Goal: Task Accomplishment & Management: Use online tool/utility

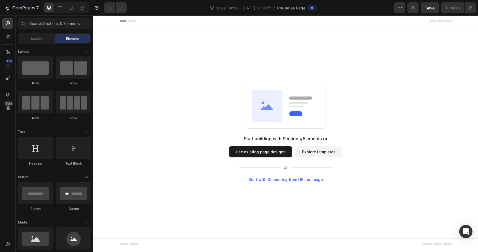
click at [270, 152] on button "Use existing page designs" at bounding box center [260, 151] width 63 height 11
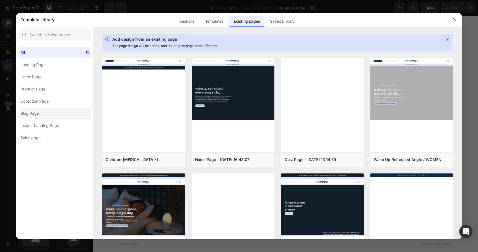
click at [62, 115] on label "Blog Page" at bounding box center [54, 113] width 73 height 11
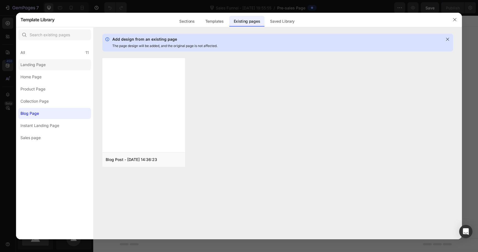
click at [67, 67] on label "Landing Page" at bounding box center [54, 64] width 73 height 11
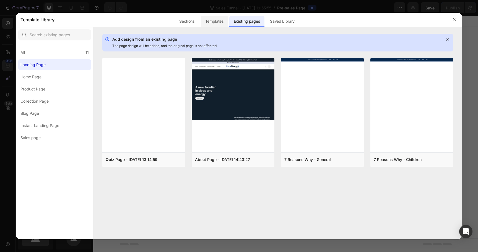
click at [214, 20] on div "Templates" at bounding box center [214, 21] width 27 height 11
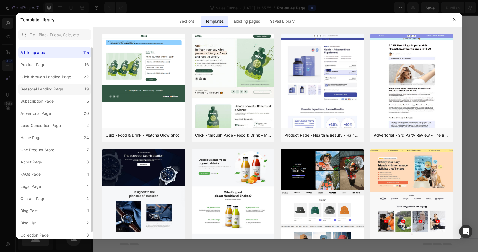
scroll to position [13, 0]
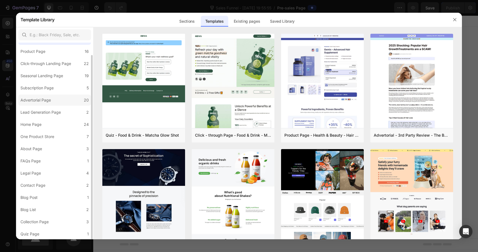
click at [62, 99] on label "Advertorial Page 20" at bounding box center [54, 100] width 73 height 11
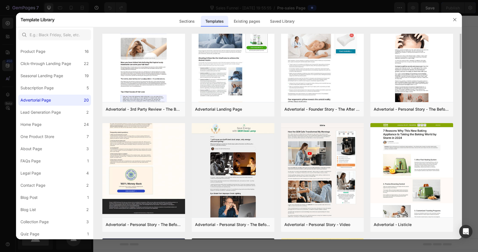
scroll to position [0, 0]
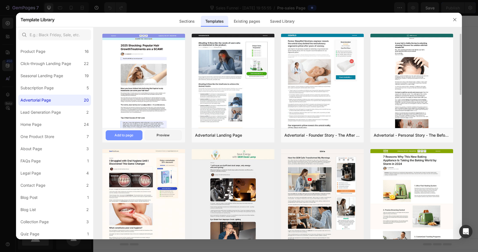
click at [133, 133] on div "Add to page" at bounding box center [123, 135] width 19 height 5
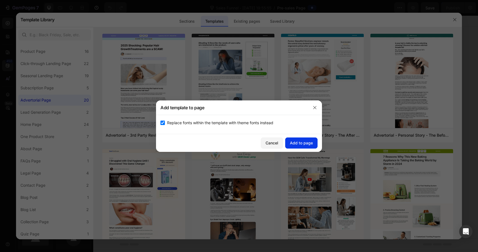
click at [307, 143] on div "Add to page" at bounding box center [301, 143] width 23 height 6
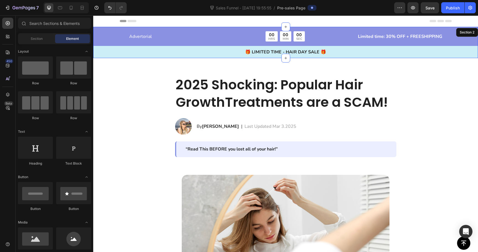
scroll to position [11, 0]
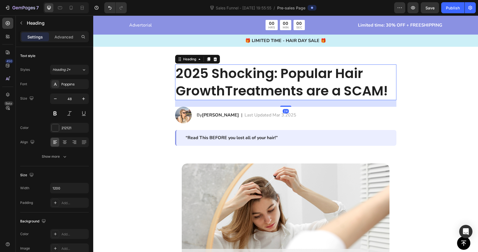
click at [272, 73] on h2 "2025 Shocking: Popular Hair GrowthTreatments are a SCAM!" at bounding box center [285, 82] width 221 height 36
click at [230, 72] on h2 "2025 Shocking: Popular Hair GrowthTreatments are a SCAM!" at bounding box center [285, 82] width 221 height 36
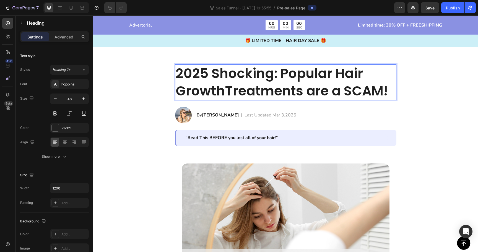
click at [243, 74] on p "2025 Shocking: Popular Hair GrowthTreatments are a SCAM!" at bounding box center [286, 82] width 220 height 35
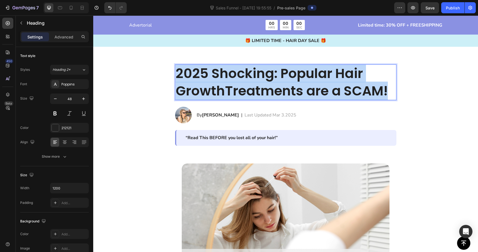
click at [243, 74] on p "2025 Shocking: Popular Hair GrowthTreatments are a SCAM!" at bounding box center [286, 82] width 220 height 35
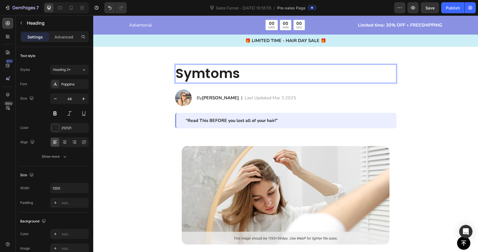
scroll to position [0, 0]
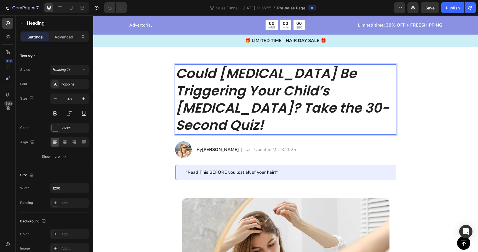
click at [282, 105] on icon "Could [MEDICAL_DATA] Be Triggering Your Child’s [MEDICAL_DATA]? Take the 30-Sec…" at bounding box center [282, 99] width 213 height 70
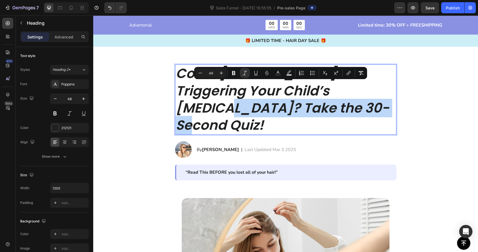
drag, startPoint x: 282, startPoint y: 105, endPoint x: 327, endPoint y: 88, distance: 47.9
click at [327, 88] on icon "Could [MEDICAL_DATA] Be Triggering Your Child’s [MEDICAL_DATA]? Take the 30-Sec…" at bounding box center [282, 99] width 213 height 70
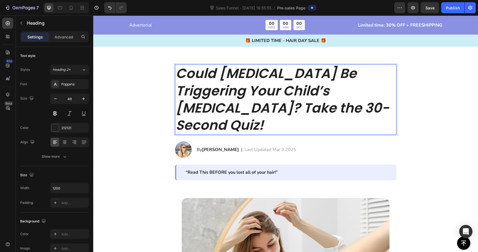
click at [283, 96] on icon "Could [MEDICAL_DATA] Be Triggering Your Child’s [MEDICAL_DATA]? Take the 30-Sec…" at bounding box center [282, 99] width 213 height 70
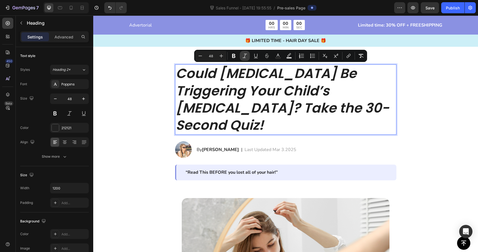
click at [247, 57] on button "Italic" at bounding box center [245, 56] width 10 height 10
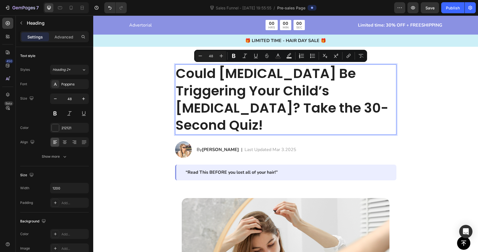
click at [260, 105] on p "Could [MEDICAL_DATA] Be Triggering Your Child’s [MEDICAL_DATA]? Take the 30-Sec…" at bounding box center [286, 99] width 220 height 69
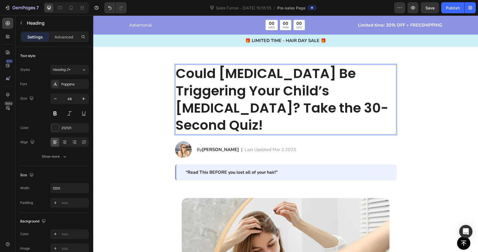
click at [280, 106] on p "Could [MEDICAL_DATA] Be Triggering Your Child’s [MEDICAL_DATA]? Take the 30-Sec…" at bounding box center [286, 99] width 220 height 69
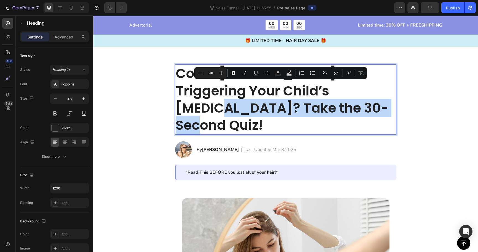
drag, startPoint x: 294, startPoint y: 106, endPoint x: 326, endPoint y: 91, distance: 35.4
click at [326, 91] on p "Could [MEDICAL_DATA] Be Triggering Your Child’s [MEDICAL_DATA]? Take the 30-Sec…" at bounding box center [286, 99] width 220 height 69
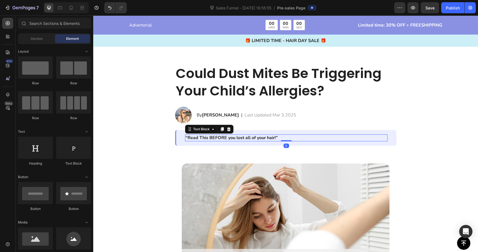
click at [230, 138] on p "“Read This BEFORE you lost all of your hair!”" at bounding box center [286, 138] width 201 height 6
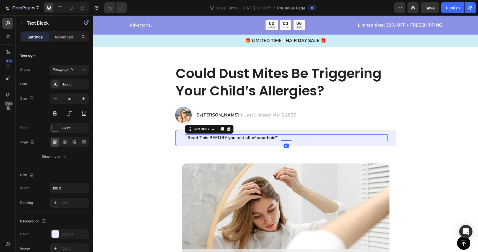
click at [239, 137] on p "“Read This BEFORE you lost all of your hair!”" at bounding box center [286, 138] width 201 height 6
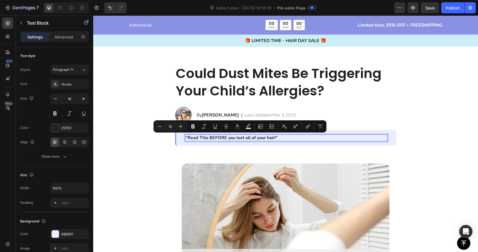
click at [265, 139] on p "“Read This BEFORE you lost all of your hair!”" at bounding box center [286, 138] width 201 height 6
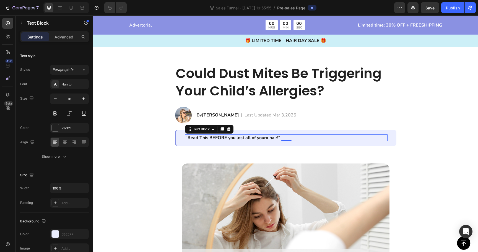
click at [252, 139] on p "“Read This BEFORE you lost all of yourx hair!”" at bounding box center [286, 138] width 201 height 6
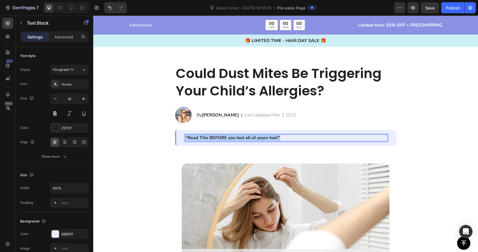
click at [252, 139] on p "“Read This BEFORE you lost all of yourx hair!”" at bounding box center [286, 138] width 201 height 6
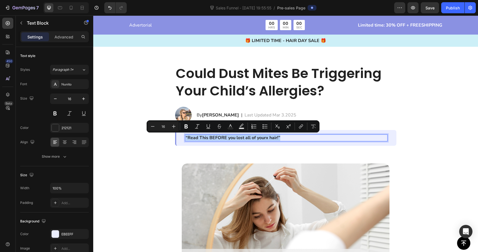
click at [264, 138] on p "“Read This BEFORE you lost all of yourx hair!”" at bounding box center [286, 138] width 201 height 6
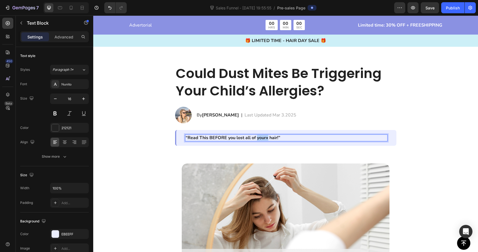
click at [264, 138] on p "“Read This BEFORE you lost all of yourx hair!”" at bounding box center [286, 138] width 201 height 6
click at [195, 137] on icon "The Bedtime Routine That Helps Kids Sleep Without Sneezing" at bounding box center [250, 138] width 129 height 6
click at [330, 137] on icon "The 15 Minute Bedtime Routine That Helps Kids Sleep Without Sneezing" at bounding box center [261, 138] width 151 height 6
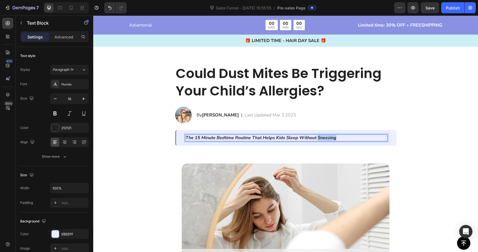
click at [330, 137] on icon "The 15 Minute Bedtime Routine That Helps Kids Sleep Without Sneezing" at bounding box center [261, 138] width 151 height 6
click at [340, 121] on div "By [PERSON_NAME] Text Block | Text Block Last Updated Mar 3.2025 Text Block Row" at bounding box center [296, 115] width 200 height 17
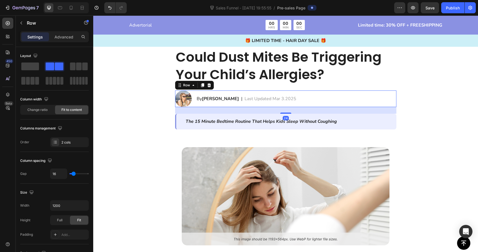
scroll to position [28, 0]
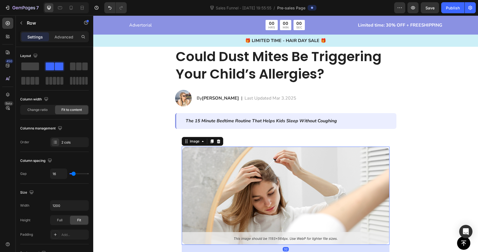
click at [329, 148] on img at bounding box center [286, 196] width 208 height 98
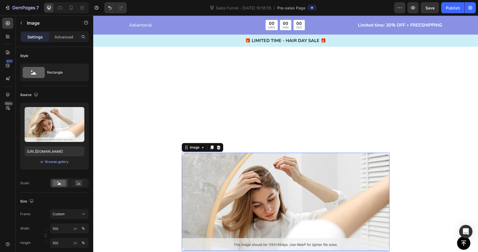
scroll to position [0, 0]
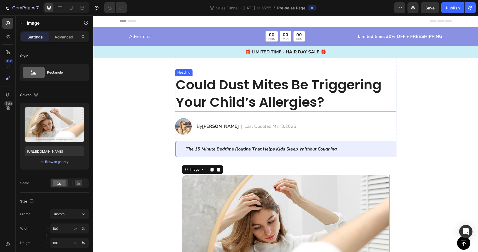
click at [250, 109] on h2 "Could Dust Mites Be Triggering Your Child’s Allergies?" at bounding box center [285, 94] width 221 height 36
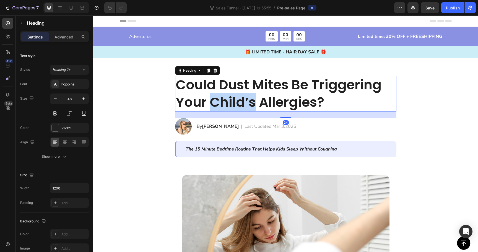
click at [250, 109] on h2 "Could Dust Mites Be Triggering Your Child’s Allergies?" at bounding box center [285, 94] width 221 height 36
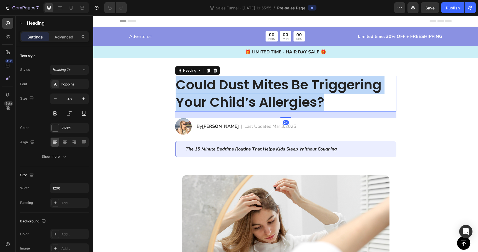
click at [250, 109] on p "Could Dust Mites Be Triggering Your Child’s Allergies?" at bounding box center [286, 93] width 220 height 35
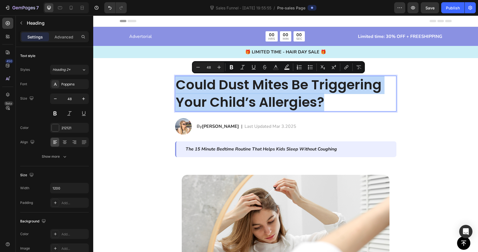
copy p "Could Dust Mites Be Triggering Your Child’s Allergies?"
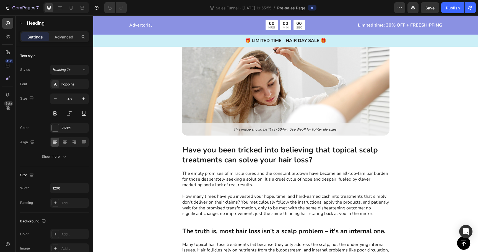
type input "16"
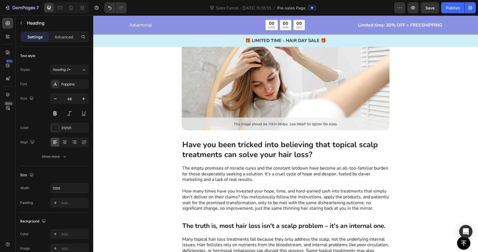
scroll to position [143, 0]
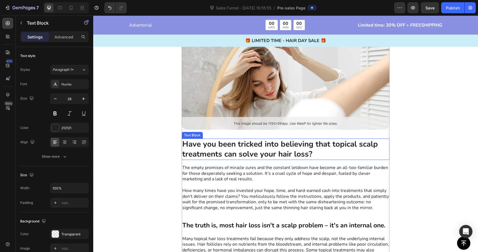
click at [270, 151] on p "Have you been tricked into believing that topical scalp treatments can solve yo…" at bounding box center [285, 149] width 207 height 20
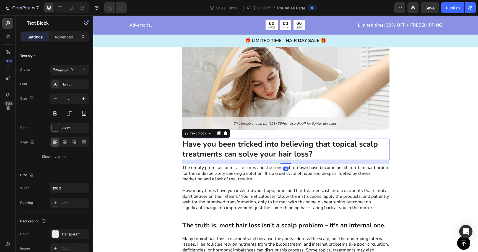
click at [270, 151] on p "Have you been tricked into believing that topical scalp treatments can solve yo…" at bounding box center [285, 149] width 207 height 20
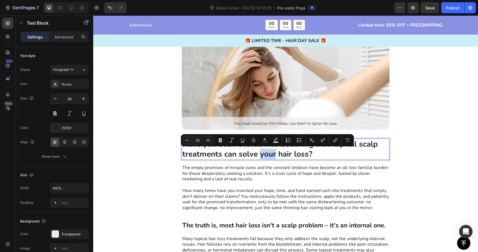
click at [270, 151] on p "Have you been tricked into believing that topical scalp treatments can solve yo…" at bounding box center [285, 149] width 207 height 20
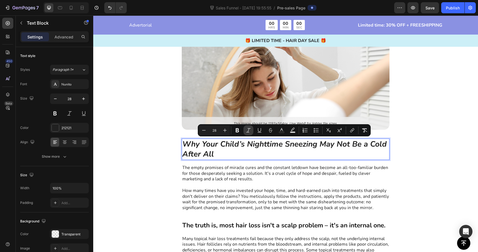
click at [250, 131] on icon "Editor contextual toolbar" at bounding box center [249, 130] width 6 height 6
click at [252, 179] on p "The empty promises of miracle cures and the constant letdown have become an all…" at bounding box center [285, 188] width 207 height 46
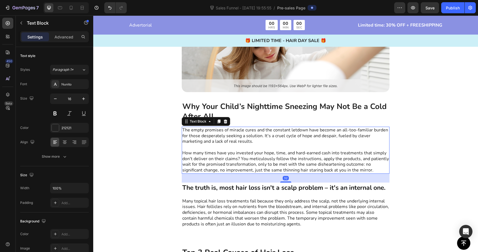
scroll to position [184, 0]
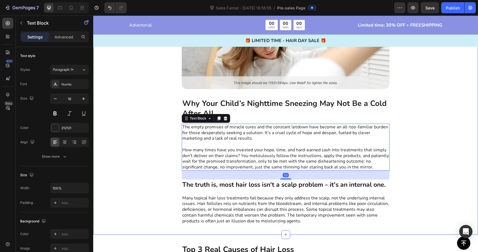
click at [129, 135] on div "Image Why Your Child’s Nighttime Sneezing May Not Be a Cold After All Text Bloc…" at bounding box center [285, 103] width 385 height 261
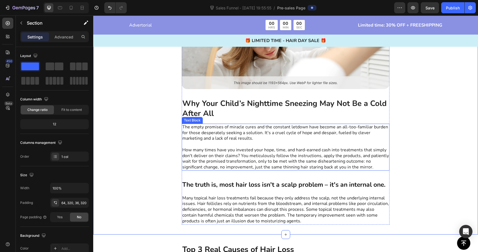
click at [223, 148] on p "The empty promises of miracle cures and the constant letdown have become an all…" at bounding box center [285, 147] width 207 height 46
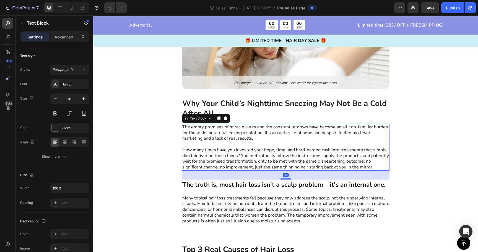
click at [223, 148] on p "The empty promises of miracle cures and the constant letdown have become an all…" at bounding box center [285, 147] width 207 height 46
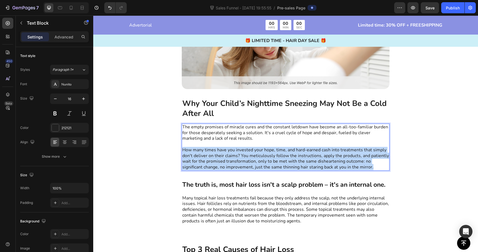
click at [223, 148] on p "The empty promises of miracle cures and the constant letdown have become an all…" at bounding box center [285, 147] width 207 height 46
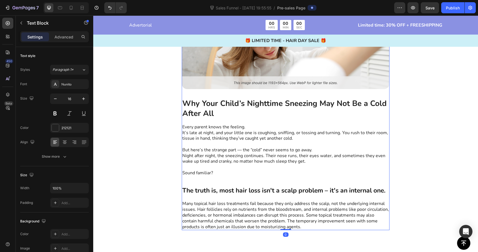
click at [211, 180] on div "Image Why Your Child’s Nighttime Sneezing May Not Be a Cold After All Text Bloc…" at bounding box center [286, 110] width 208 height 239
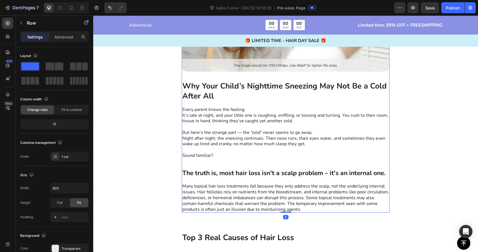
scroll to position [202, 0]
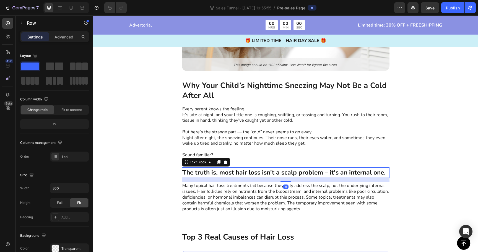
click at [218, 173] on p "The truth is, most hair loss isn't a scalp problem – it's an internal one." at bounding box center [285, 173] width 207 height 10
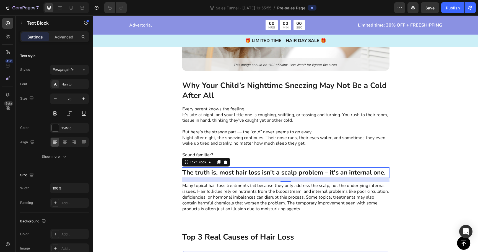
click at [224, 173] on p "The truth is, most hair loss isn't a scalp problem – it's an internal one." at bounding box center [285, 173] width 207 height 10
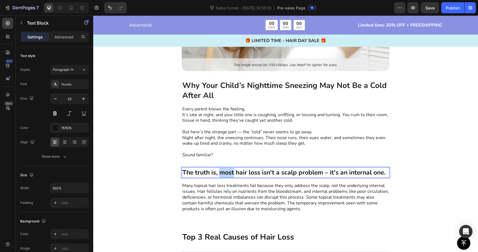
click at [224, 173] on p "The truth is, most hair loss isn't a scalp problem – it's an internal one." at bounding box center [285, 173] width 207 height 10
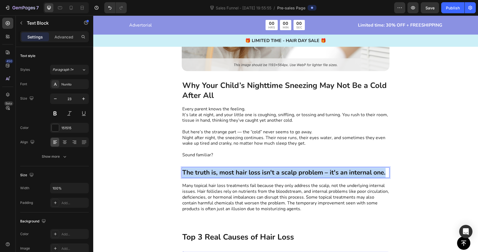
click at [224, 173] on p "The truth is, most hair loss isn't a scalp problem – it's an internal one." at bounding box center [285, 173] width 207 height 10
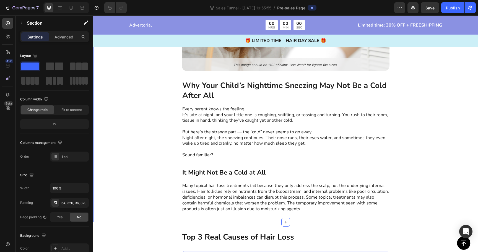
click at [158, 168] on div "Image Why Your Child’s Nighttime Sneezing May Not Be a Cold After All Text Bloc…" at bounding box center [285, 88] width 385 height 267
click at [214, 168] on p "It Might Not Be a Cold at All" at bounding box center [285, 173] width 207 height 10
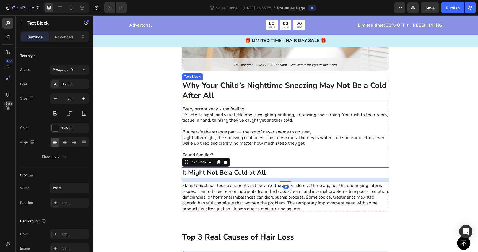
click at [224, 84] on p "Why Your Child’s Nighttime Sneezing May Not Be a Cold After All" at bounding box center [285, 90] width 207 height 20
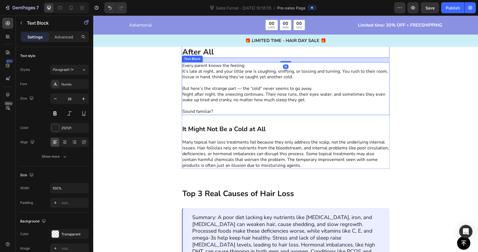
scroll to position [248, 0]
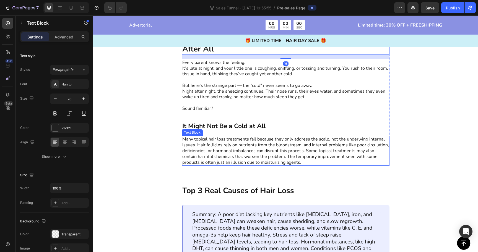
click at [226, 145] on p "Many topical hair loss treatments fail because they only address the scalp, not…" at bounding box center [285, 150] width 207 height 29
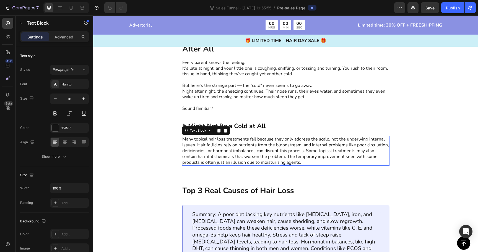
click at [263, 148] on p "Many topical hair loss treatments fail because they only address the scalp, not…" at bounding box center [285, 150] width 207 height 29
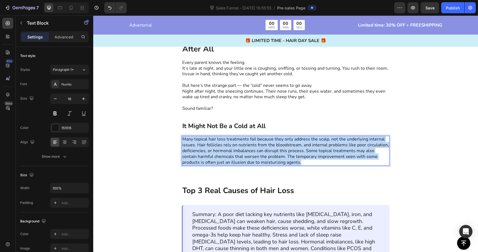
click at [263, 148] on p "Many topical hair loss treatments fail because they only address the scalp, not…" at bounding box center [285, 150] width 207 height 29
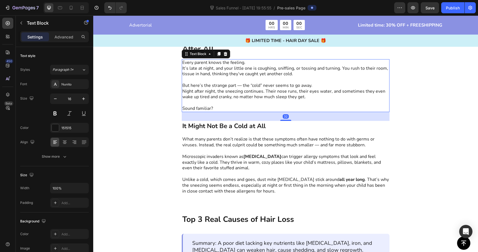
click at [198, 74] on p "It’s late at night, and your little one is coughing, sniffling, or tossing and …" at bounding box center [285, 72] width 207 height 12
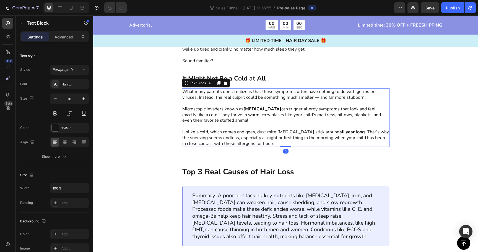
click at [214, 139] on p "Unlike a cold, which comes and goes, dust mite [MEDICAL_DATA] stick around all …" at bounding box center [285, 137] width 207 height 17
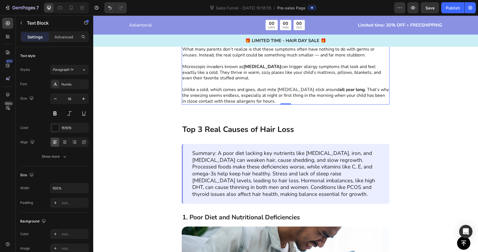
scroll to position [338, 0]
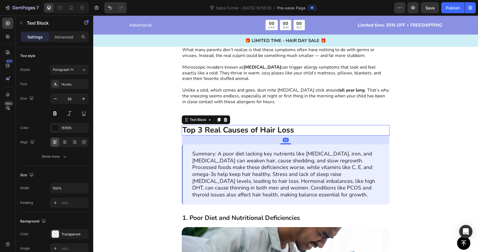
click at [239, 127] on p "Top 3 Real Causes of Hair Loss" at bounding box center [285, 130] width 207 height 9
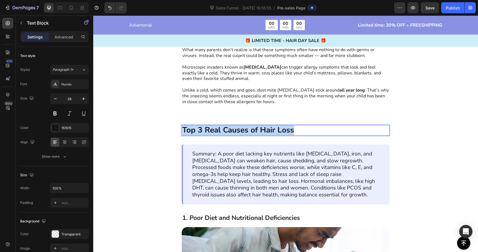
click at [239, 127] on p "Top 3 Real Causes of Hair Loss" at bounding box center [285, 130] width 207 height 9
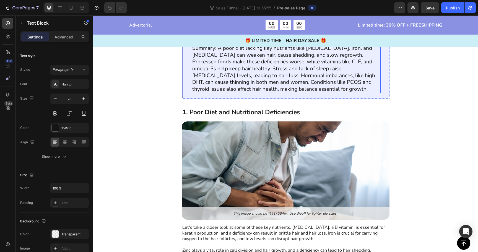
scroll to position [444, 0]
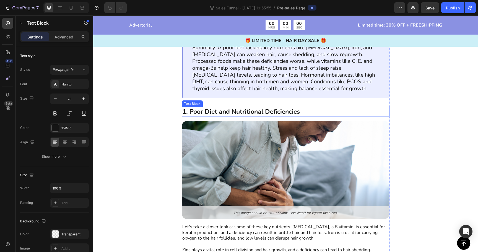
click at [194, 106] on div "The Average Bed Hosts 10 Million [MEDICAL_DATA] Text Block Summary: A poor diet…" at bounding box center [286, 145] width 208 height 252
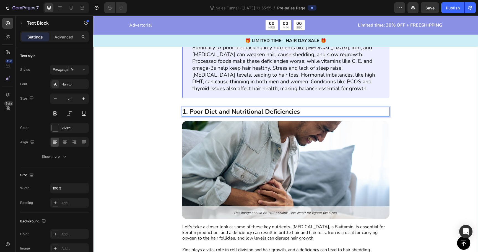
click at [402, 99] on div "The Average Bed Hosts 10 Million [MEDICAL_DATA] Text Block Summary: A poor diet…" at bounding box center [285, 140] width 385 height 262
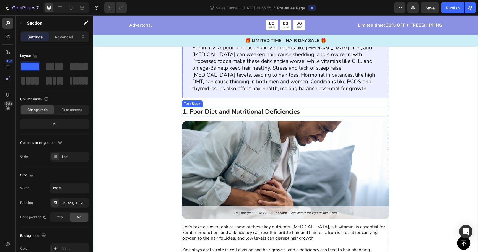
click at [375, 110] on p "1. Poor Diet and Nutritional Deficiencies" at bounding box center [285, 112] width 207 height 8
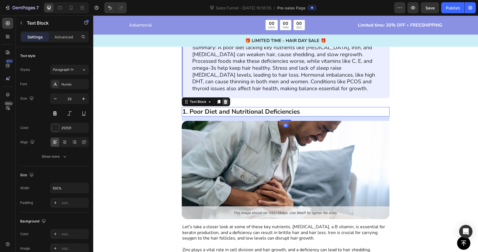
click at [226, 102] on icon at bounding box center [225, 102] width 4 height 4
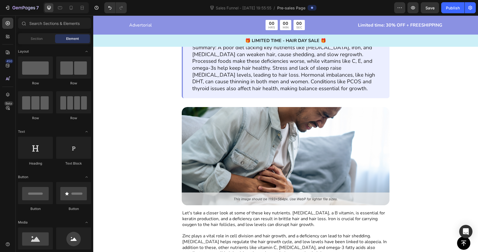
scroll to position [522, 0]
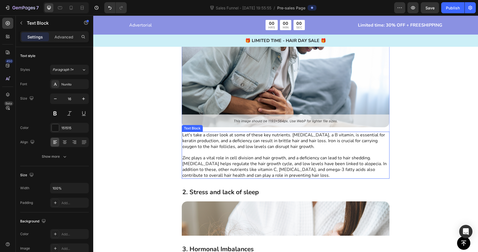
click at [230, 167] on p "Let's take a closer look at some of these key nutrients. [MEDICAL_DATA], a B vi…" at bounding box center [285, 155] width 207 height 46
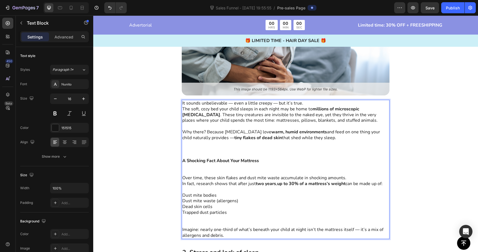
scroll to position [558, 0]
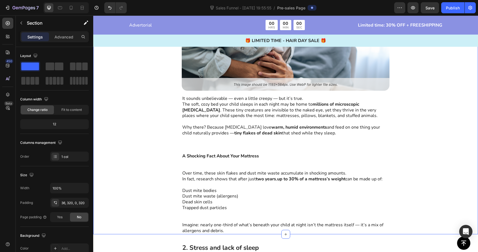
click at [162, 139] on div "The Average Bed Hosts 10 Million [MEDICAL_DATA] Text Block Summary: A poor diet…" at bounding box center [285, 64] width 385 height 340
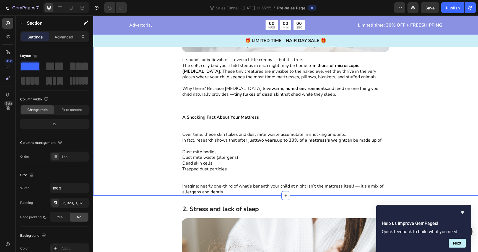
scroll to position [609, 0]
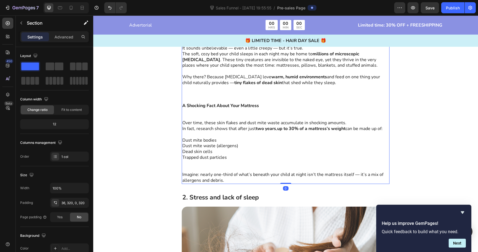
click at [193, 148] on p "Dust mite waste (allergens)" at bounding box center [285, 146] width 207 height 6
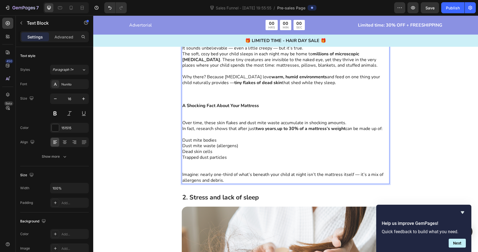
click at [229, 153] on p "Dead skin cells" at bounding box center [285, 152] width 207 height 6
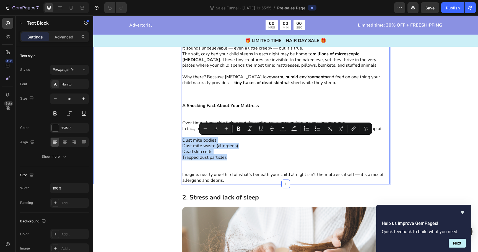
drag, startPoint x: 229, startPoint y: 156, endPoint x: 178, endPoint y: 137, distance: 54.3
click at [178, 137] on div "The Average Bed Hosts 10 Million [MEDICAL_DATA] Text Block Summary: A poor diet…" at bounding box center [285, 14] width 385 height 340
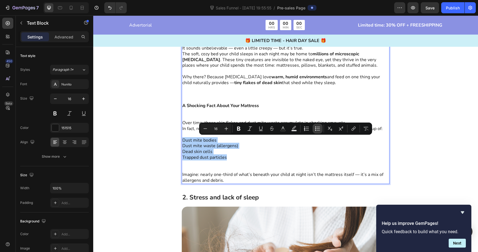
click at [316, 128] on icon "Editor contextual toolbar" at bounding box center [318, 129] width 6 height 6
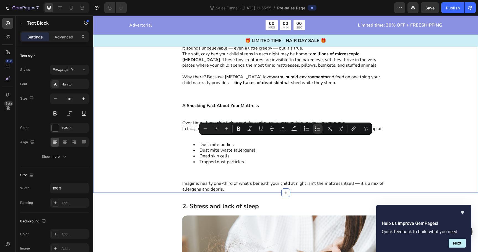
click at [157, 127] on div "The Average Bed Hosts 10 Million [MEDICAL_DATA] Text Block Summary: A poor diet…" at bounding box center [285, 18] width 385 height 349
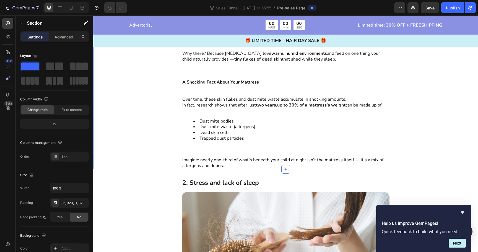
scroll to position [633, 0]
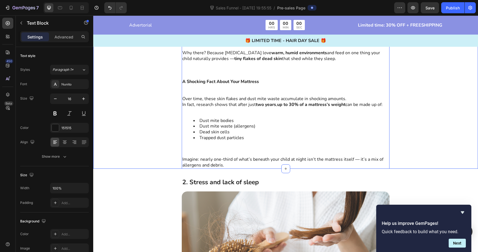
click at [217, 126] on li "Dust mite waste (allergens)" at bounding box center [290, 126] width 195 height 6
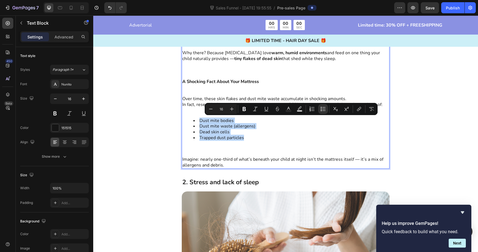
drag, startPoint x: 247, startPoint y: 137, endPoint x: 200, endPoint y: 121, distance: 50.7
click at [200, 121] on ul "Dust mite bodies Dust mite waste (allergens) Dead skin cells Trapped dust parti…" at bounding box center [285, 129] width 207 height 23
click at [244, 107] on icon "Editor contextual toolbar" at bounding box center [244, 109] width 6 height 6
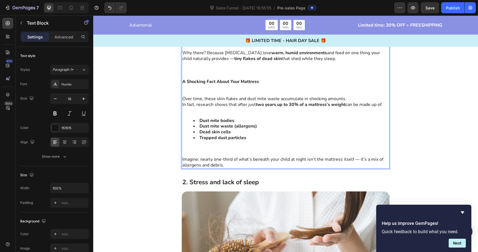
click at [246, 85] on p "Rich Text Editor. Editing area: main" at bounding box center [285, 88] width 207 height 6
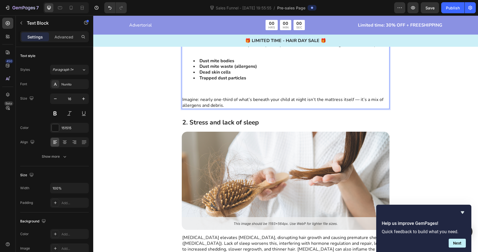
scroll to position [695, 0]
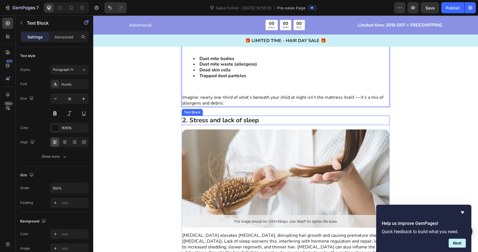
click at [236, 122] on p "2. Stress and lack of sleep" at bounding box center [285, 120] width 207 height 8
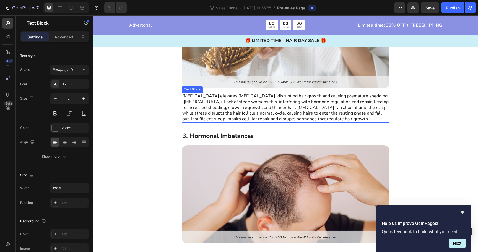
scroll to position [835, 0]
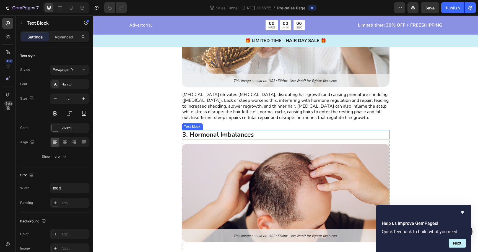
click at [225, 133] on p "3. Hormonal Imbalances" at bounding box center [285, 135] width 207 height 8
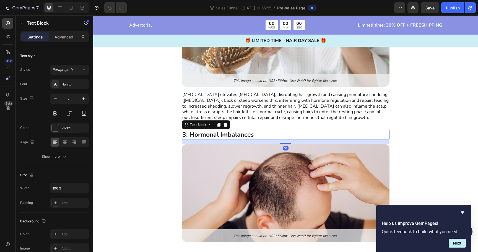
click at [225, 133] on p "3. Hormonal Imbalances" at bounding box center [285, 135] width 207 height 8
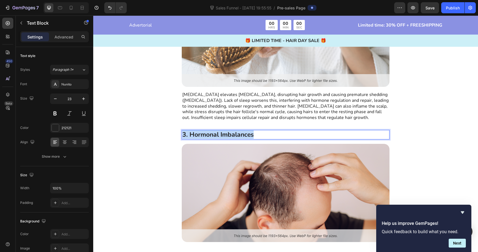
click at [225, 133] on p "3. Hormonal Imbalances" at bounding box center [285, 135] width 207 height 8
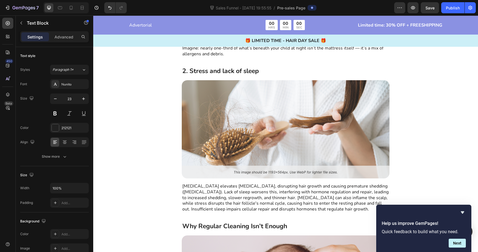
scroll to position [745, 0]
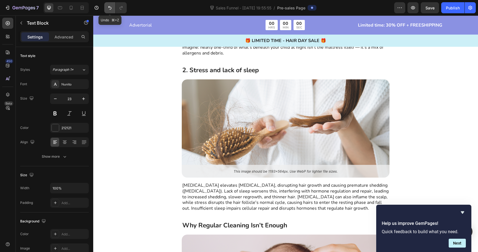
click at [111, 7] on icon "Undo/Redo" at bounding box center [110, 8] width 6 height 6
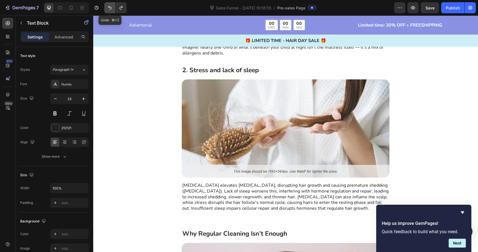
click at [111, 7] on icon "Undo/Redo" at bounding box center [110, 8] width 6 height 6
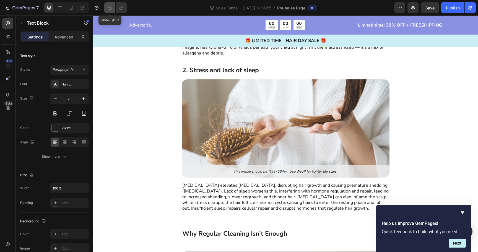
click at [111, 7] on icon "Undo/Redo" at bounding box center [110, 8] width 6 height 6
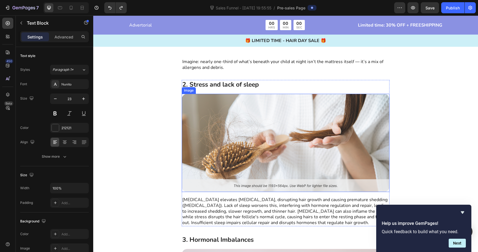
scroll to position [725, 0]
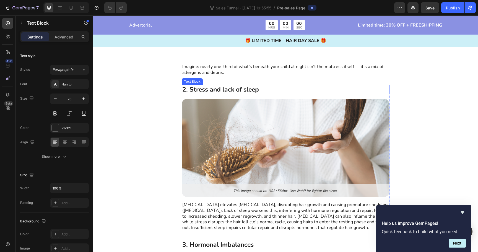
click at [236, 87] on p "2. Stress and lack of sleep" at bounding box center [285, 89] width 207 height 8
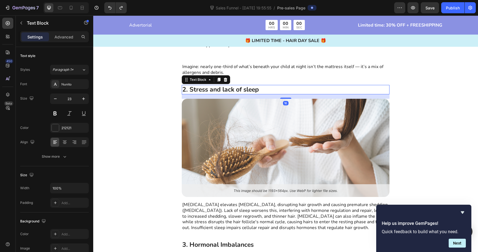
click at [236, 87] on p "2. Stress and lack of sleep" at bounding box center [285, 89] width 207 height 8
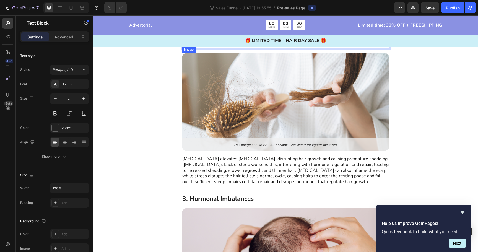
scroll to position [778, 0]
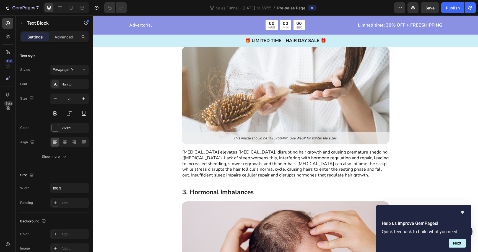
click at [233, 168] on p "[MEDICAL_DATA] elevates [MEDICAL_DATA], disrupting hair growth and causing prem…" at bounding box center [285, 163] width 207 height 29
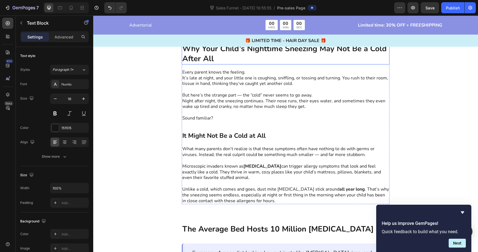
scroll to position [192, 0]
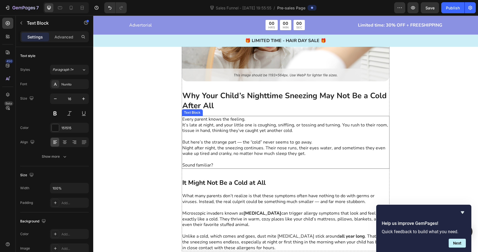
click at [294, 131] on p "It’s late at night, and your little one is coughing, sniffling, or tossing and …" at bounding box center [285, 128] width 207 height 12
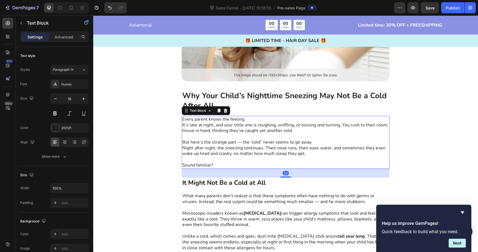
click at [295, 129] on p "It’s late at night, and your little one is coughing, sniffling, or tossing and …" at bounding box center [285, 128] width 207 height 12
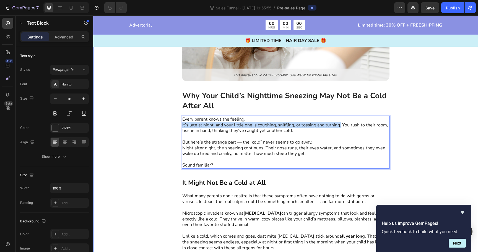
drag, startPoint x: 339, startPoint y: 124, endPoint x: 168, endPoint y: 125, distance: 170.9
click at [168, 125] on div "Image Why Your Child’s Nighttime Sneezing May Not Be a Cold After All Text Bloc…" at bounding box center [285, 113] width 385 height 296
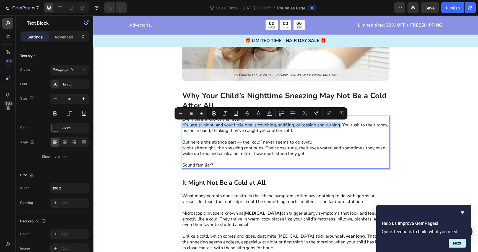
copy p "It’s late at night, and your little one is coughing, sniffling, or tossing and …"
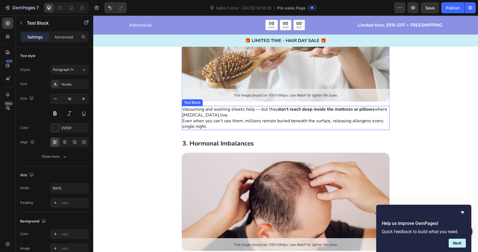
scroll to position [821, 0]
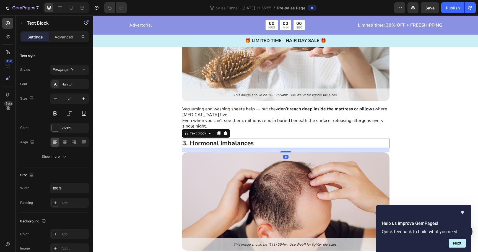
click at [241, 143] on p "3. Hormonal Imbalances" at bounding box center [285, 143] width 207 height 8
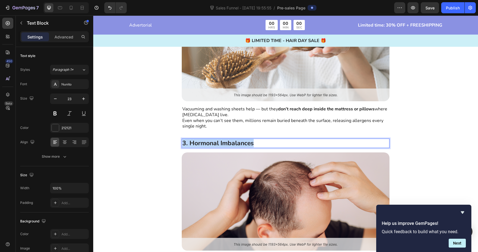
click at [241, 143] on p "3. Hormonal Imbalances" at bounding box center [285, 143] width 207 height 8
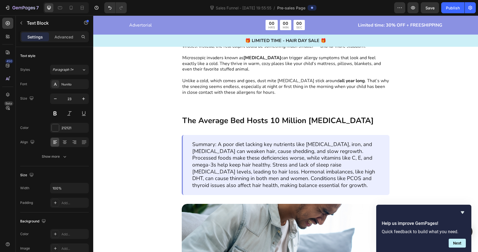
scroll to position [334, 0]
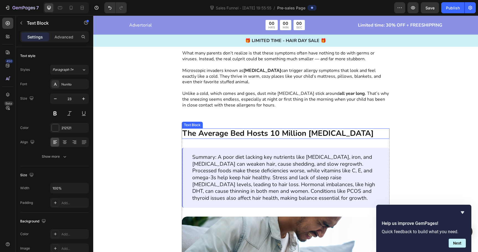
click at [216, 133] on strong "The Average Bed Hosts 10 Million [MEDICAL_DATA]" at bounding box center [277, 133] width 191 height 11
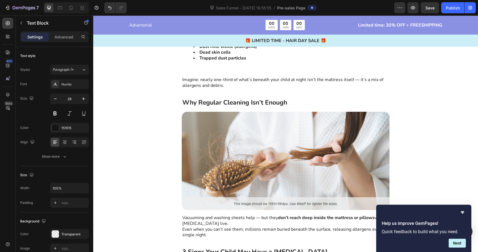
scroll to position [712, 0]
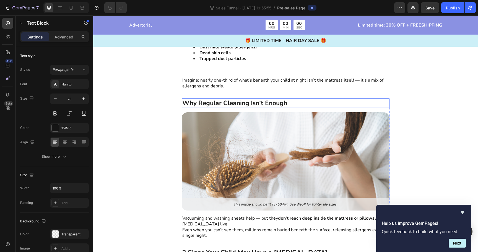
click at [217, 100] on strong "Why Regular Cleaning Isn’t Enough" at bounding box center [234, 103] width 105 height 9
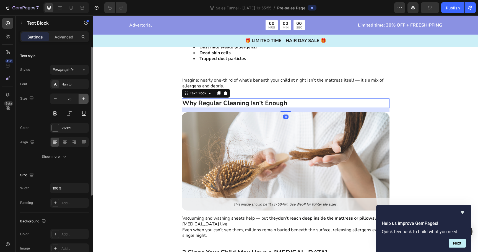
click at [82, 98] on icon "button" at bounding box center [84, 99] width 6 height 6
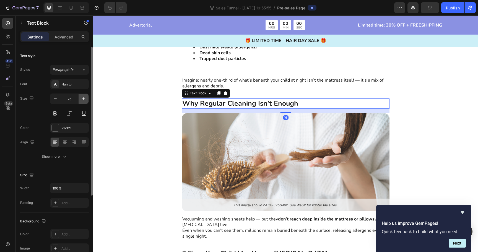
click at [82, 98] on icon "button" at bounding box center [84, 99] width 6 height 6
type input "28"
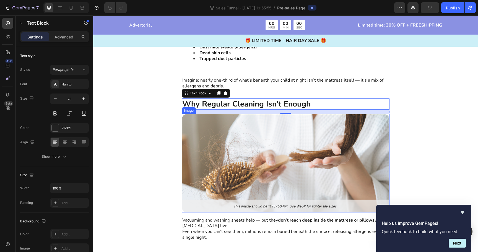
click at [256, 137] on img at bounding box center [286, 163] width 208 height 98
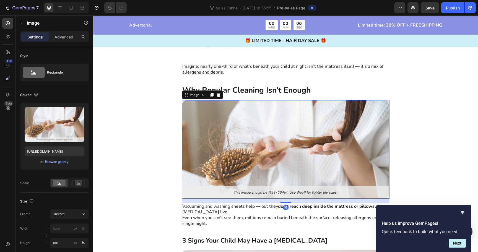
scroll to position [726, 0]
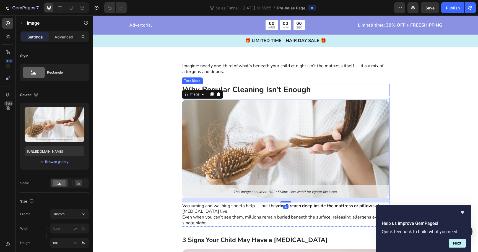
click at [263, 92] on strong "Why Regular Cleaning Isn’t Enough" at bounding box center [246, 89] width 128 height 11
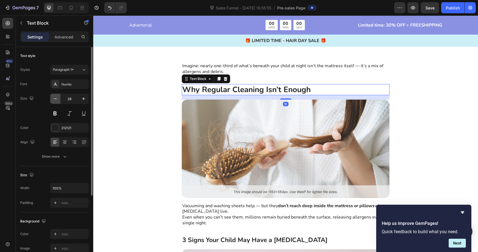
click at [58, 103] on button "button" at bounding box center [55, 99] width 10 height 10
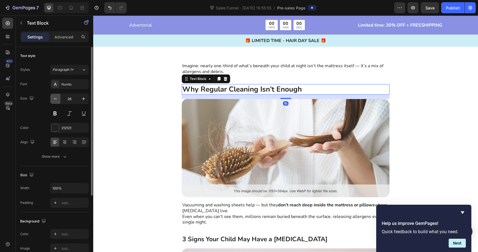
click at [58, 103] on button "button" at bounding box center [55, 99] width 10 height 10
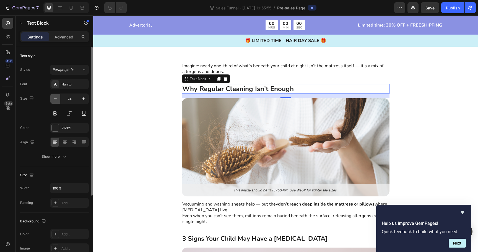
click at [58, 103] on button "button" at bounding box center [55, 99] width 10 height 10
type input "23"
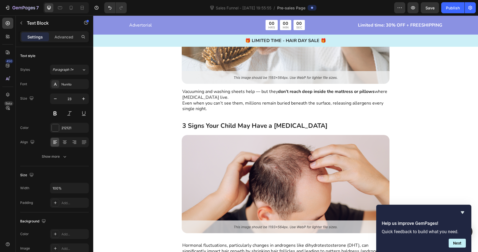
scroll to position [840, 0]
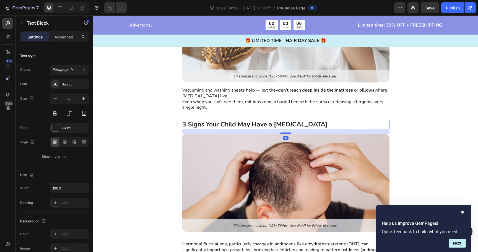
click at [223, 123] on strong "3 Signs Your Child May Have a [MEDICAL_DATA]" at bounding box center [254, 124] width 145 height 9
click at [85, 98] on icon "button" at bounding box center [84, 99] width 6 height 6
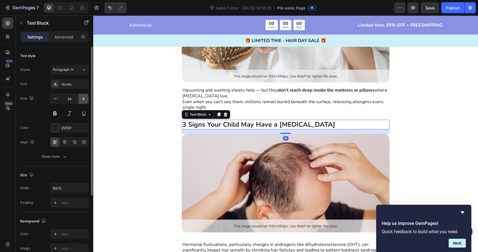
click at [85, 98] on icon "button" at bounding box center [84, 99] width 6 height 6
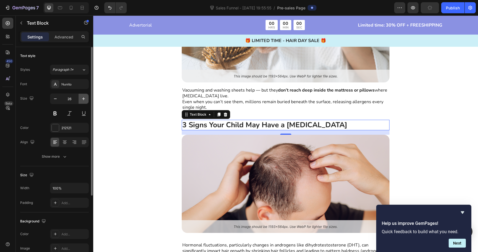
click at [85, 98] on icon "button" at bounding box center [84, 99] width 6 height 6
type input "28"
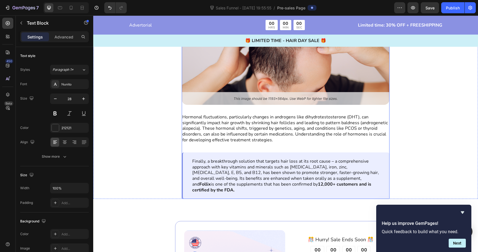
scroll to position [973, 0]
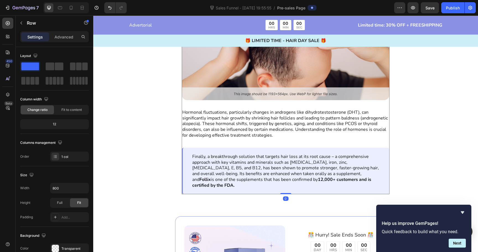
click at [191, 141] on div "3 Signs Your Child May Have a [MEDICAL_DATA] Text Block Image Hormonal fluctuat…" at bounding box center [286, 90] width 208 height 208
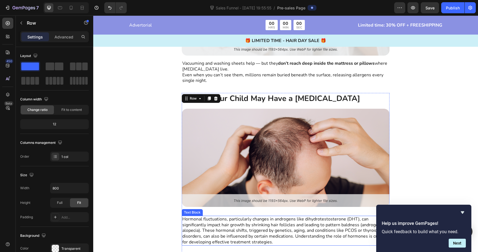
scroll to position [861, 0]
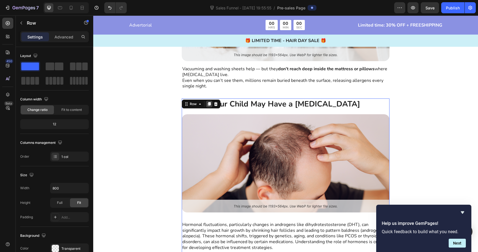
click at [209, 104] on icon at bounding box center [209, 104] width 3 height 4
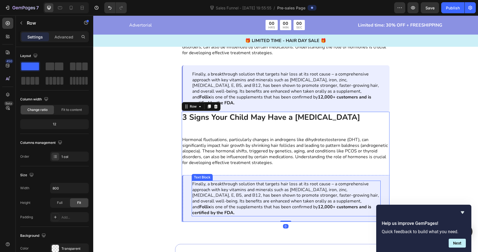
scroll to position [1049, 0]
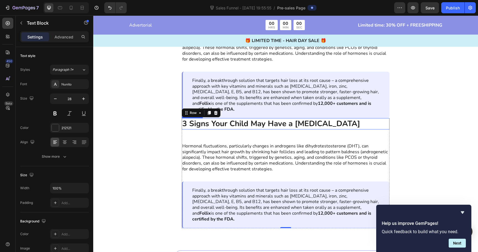
click at [244, 118] on strong "3 Signs Your Child May Have a [MEDICAL_DATA]" at bounding box center [271, 123] width 178 height 11
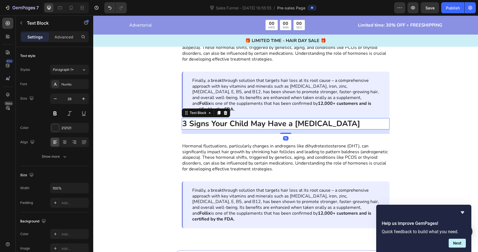
click at [244, 118] on strong "3 Signs Your Child May Have a [MEDICAL_DATA]" at bounding box center [271, 123] width 178 height 11
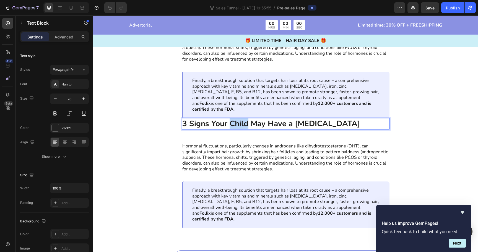
click at [244, 118] on strong "3 Signs Your Child May Have a [MEDICAL_DATA]" at bounding box center [271, 123] width 178 height 11
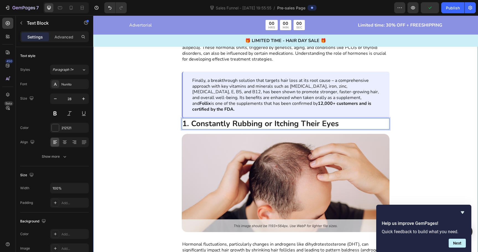
click at [155, 128] on div "3 Signs Your Child May Have a [MEDICAL_DATA] Text Block Image Hormonal fluctuat…" at bounding box center [285, 118] width 385 height 416
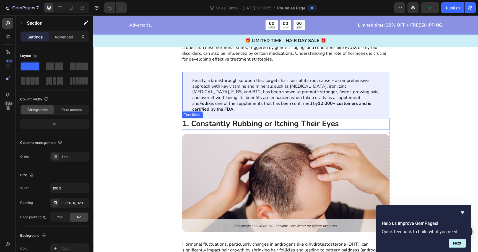
click at [341, 119] on p "1. Constantly Rubbing or Itching Their Eyes" at bounding box center [285, 124] width 207 height 10
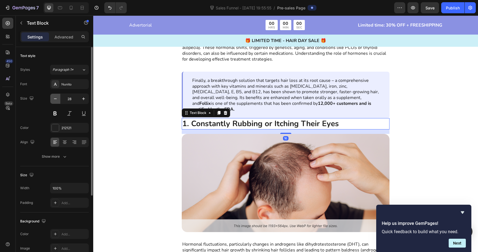
click at [56, 98] on icon "button" at bounding box center [56, 99] width 6 height 6
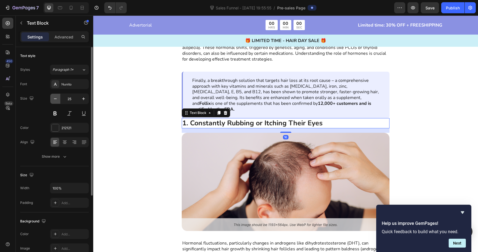
click at [56, 98] on icon "button" at bounding box center [56, 99] width 6 height 6
type input "23"
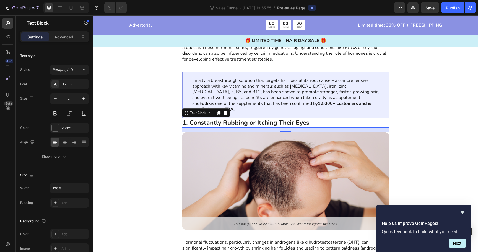
click at [106, 96] on div "3 Signs Your Child May Have a [MEDICAL_DATA] Text Block Image Hormonal fluctuat…" at bounding box center [285, 117] width 385 height 414
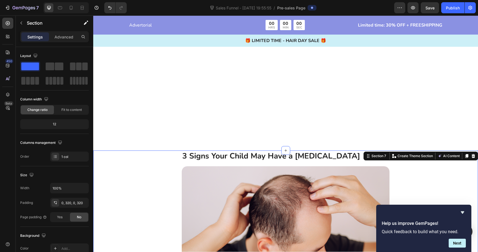
scroll to position [807, 0]
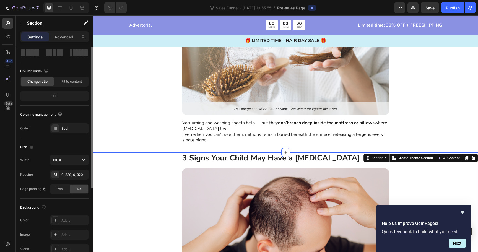
scroll to position [36, 0]
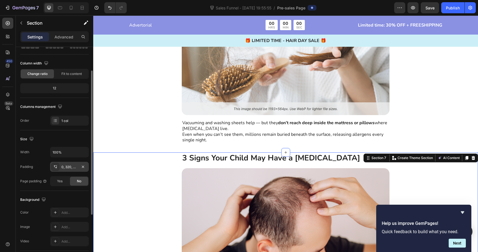
click at [66, 168] on div "0, 320, 0, 320" at bounding box center [69, 167] width 16 height 5
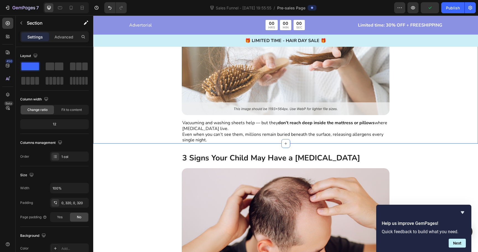
click at [128, 141] on div "Why Regular Cleaning Isn’t Enough Text Block Image Vacuuming and washing sheets…" at bounding box center [285, 73] width 385 height 140
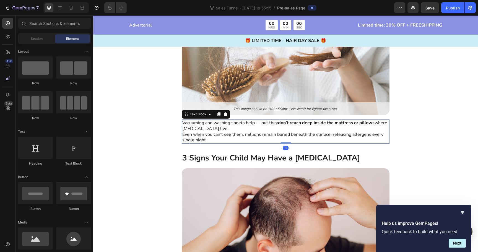
click at [199, 139] on p "Even when you can’t see them, millions remain buried beneath the surface, relea…" at bounding box center [285, 138] width 207 height 12
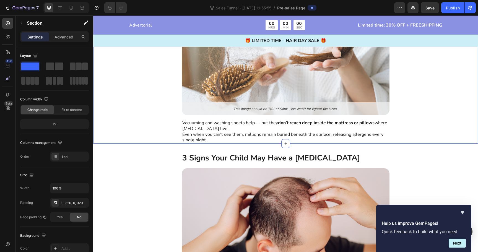
click at [157, 132] on div "Why Regular Cleaning Isn’t Enough Text Block Image Vacuuming and washing sheets…" at bounding box center [285, 73] width 385 height 140
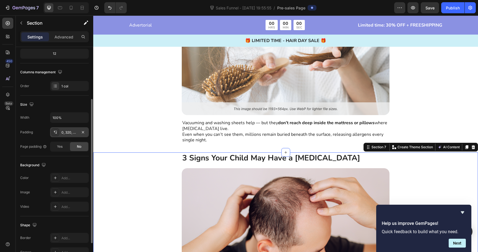
scroll to position [77, 0]
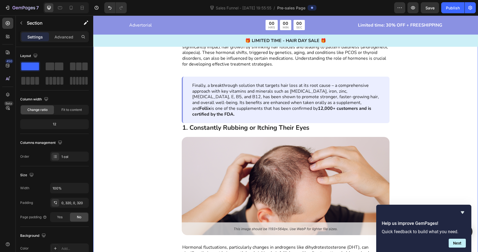
scroll to position [1037, 0]
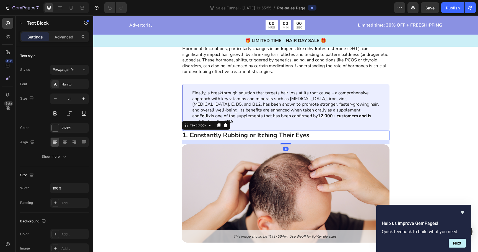
click at [206, 131] on strong "1. Constantly Rubbing or Itching Their Eyes" at bounding box center [245, 135] width 127 height 9
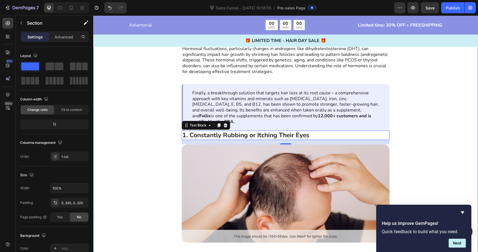
click at [159, 93] on div "3 Signs Your Child May Have a [MEDICAL_DATA] Text Block Image Hormonal fluctuat…" at bounding box center [285, 130] width 385 height 414
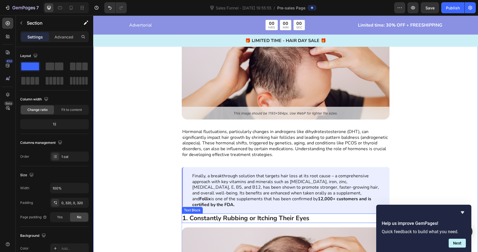
scroll to position [951, 0]
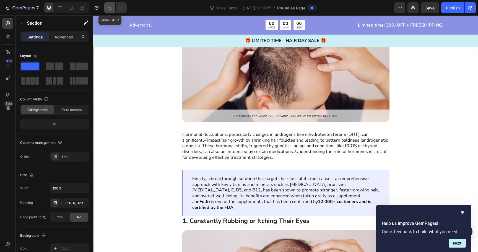
click at [109, 6] on icon "Undo/Redo" at bounding box center [109, 8] width 3 height 4
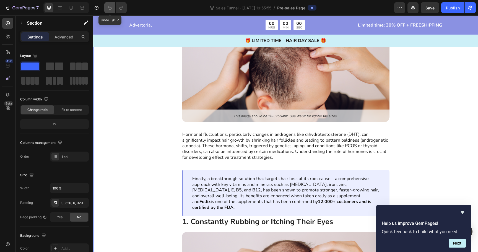
click at [109, 6] on icon "Undo/Redo" at bounding box center [109, 8] width 3 height 4
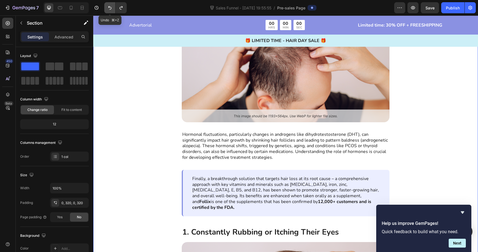
click at [109, 6] on icon "Undo/Redo" at bounding box center [109, 8] width 3 height 4
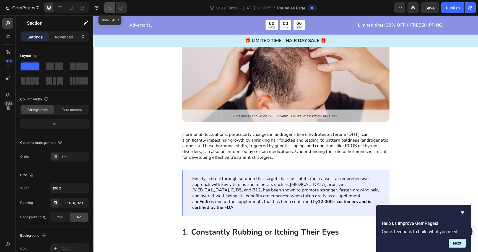
click at [109, 6] on icon "Undo/Redo" at bounding box center [109, 8] width 3 height 4
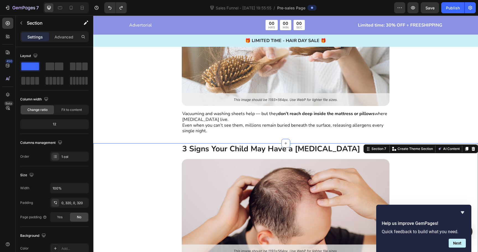
scroll to position [818, 0]
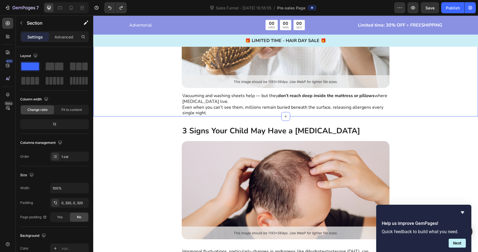
scroll to position [839, 0]
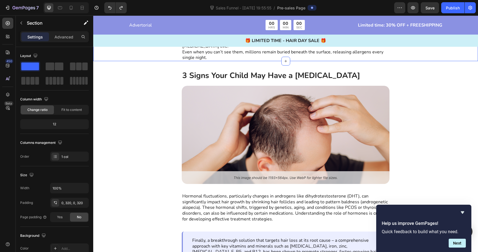
scroll to position [892, 0]
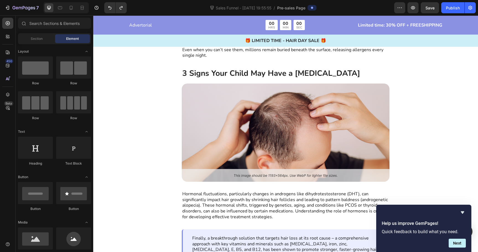
click at [191, 73] on strong "3 Signs Your Child May Have a [MEDICAL_DATA]" at bounding box center [271, 73] width 178 height 11
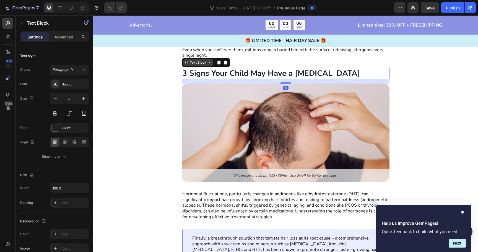
click at [196, 64] on div "Text Block" at bounding box center [198, 62] width 19 height 5
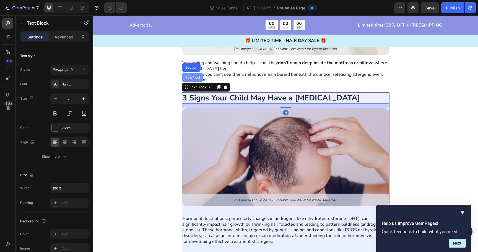
scroll to position [867, 0]
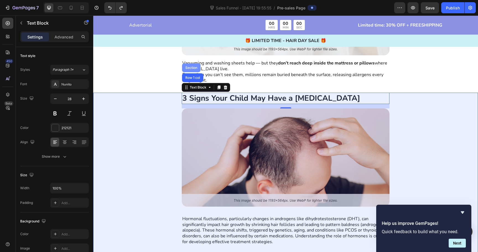
click at [190, 67] on div "Section" at bounding box center [191, 67] width 14 height 3
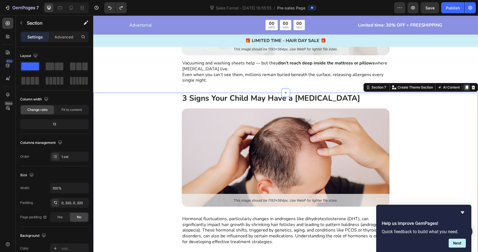
click at [466, 88] on icon at bounding box center [466, 87] width 3 height 4
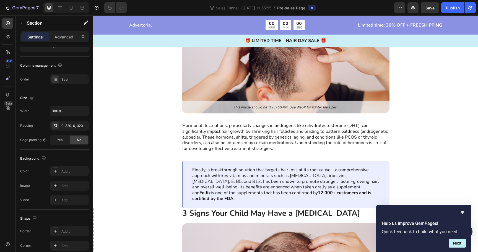
scroll to position [1163, 0]
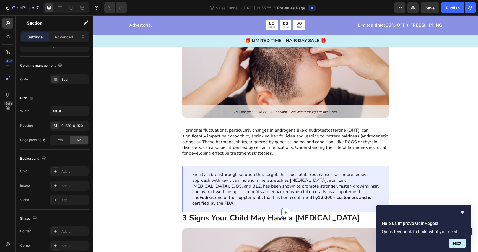
click at [173, 121] on div "3 Signs Your Child May Have a [MEDICAL_DATA] Text Block Image Hormonal fluctuat…" at bounding box center [285, 4] width 385 height 416
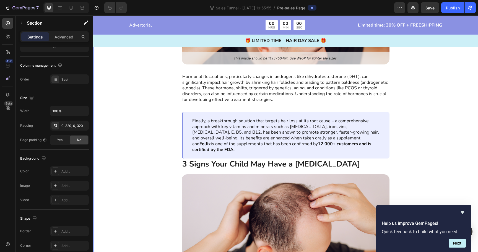
scroll to position [1006, 0]
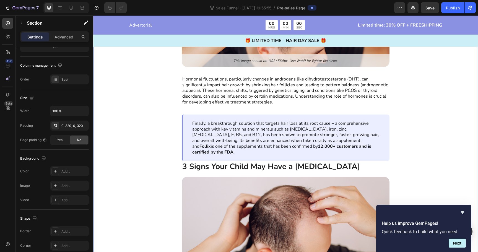
click at [157, 209] on div "3 Signs Your Child May Have a [MEDICAL_DATA] Text Block Image Hormonal fluctuat…" at bounding box center [285, 161] width 385 height 416
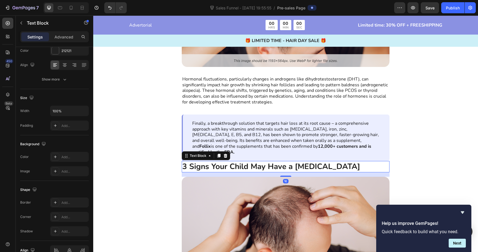
click at [206, 162] on strong "3 Signs Your Child May Have a [MEDICAL_DATA]" at bounding box center [271, 166] width 178 height 11
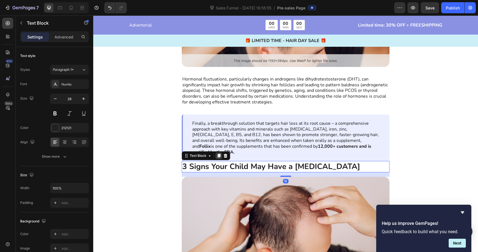
click at [218, 154] on icon at bounding box center [218, 156] width 3 height 4
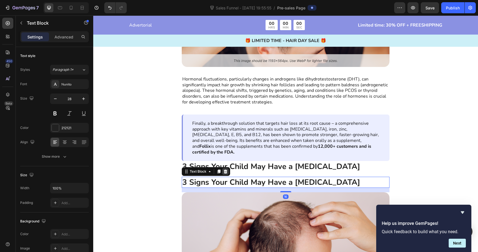
click at [225, 169] on icon at bounding box center [226, 171] width 4 height 4
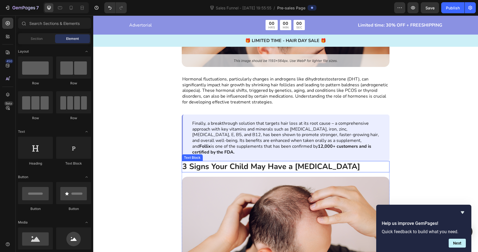
click at [223, 161] on strong "3 Signs Your Child May Have a [MEDICAL_DATA]" at bounding box center [271, 166] width 178 height 11
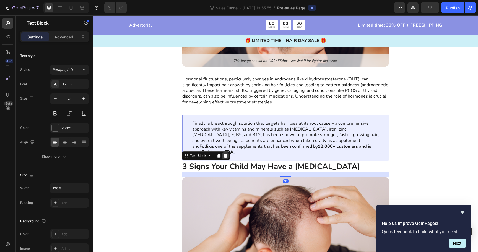
click at [223, 153] on icon at bounding box center [225, 155] width 4 height 4
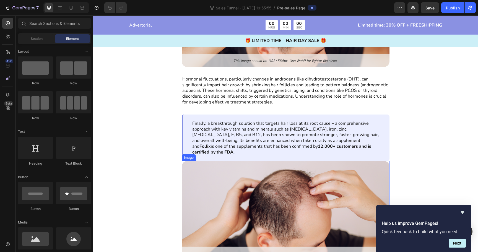
click at [227, 190] on img at bounding box center [286, 210] width 208 height 98
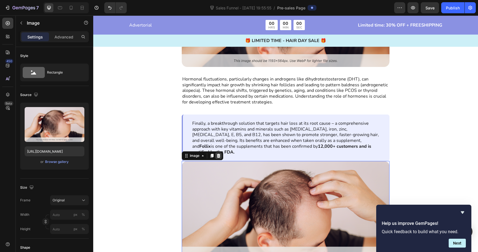
click at [218, 153] on icon at bounding box center [218, 155] width 4 height 4
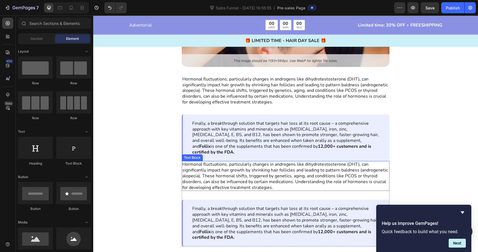
click at [217, 163] on p "Hormonal fluctuations, particularly changes in androgens like dihydrotestostero…" at bounding box center [285, 175] width 207 height 29
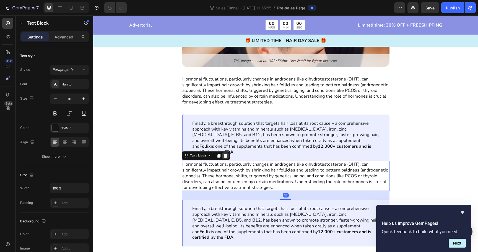
click at [225, 153] on icon at bounding box center [225, 155] width 4 height 4
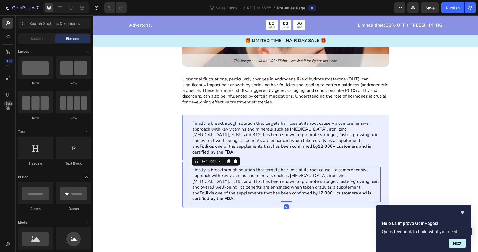
click at [221, 167] on p "Finally, a breakthrough solution that targets hair loss at its root cause – a c…" at bounding box center [286, 184] width 188 height 35
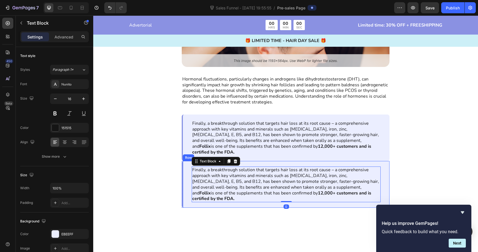
click at [190, 161] on div "Finally, a breakthrough solution that targets hair loss at its root cause – a c…" at bounding box center [286, 184] width 208 height 47
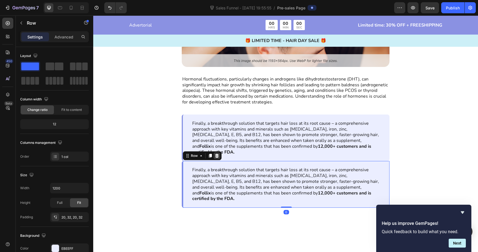
click at [215, 153] on icon at bounding box center [217, 155] width 4 height 4
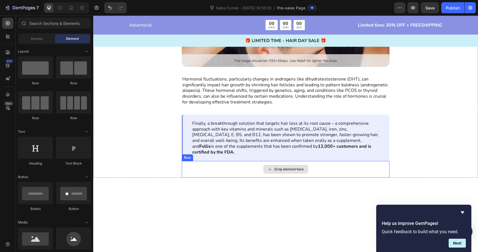
click at [208, 166] on div "Drop element here" at bounding box center [286, 169] width 208 height 17
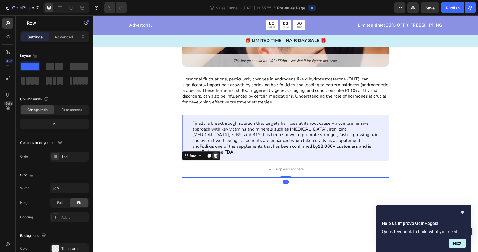
click at [216, 153] on icon at bounding box center [215, 155] width 4 height 4
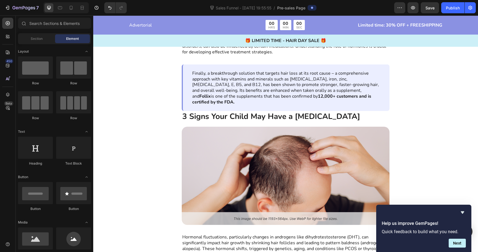
scroll to position [1054, 0]
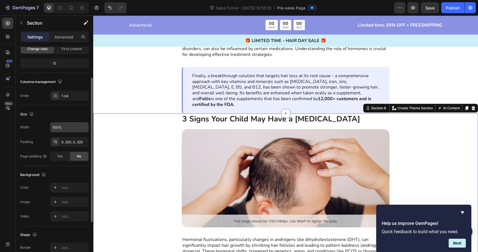
scroll to position [67, 0]
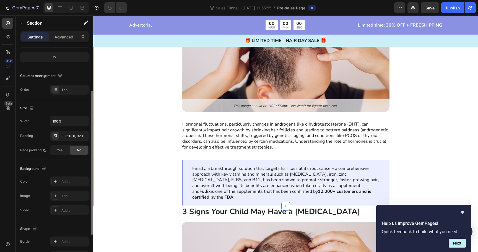
click at [148, 127] on div "3 Signs Your Child May Have a [MEDICAL_DATA] Text Block Image Hormonal fluctuat…" at bounding box center [285, 102] width 385 height 208
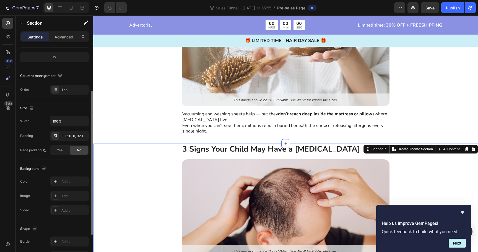
scroll to position [796, 0]
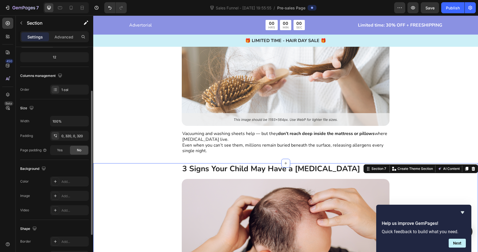
click at [148, 127] on div "Why Regular Cleaning Isn’t Enough Text Block Image Vacuuming and washing sheets…" at bounding box center [285, 84] width 385 height 140
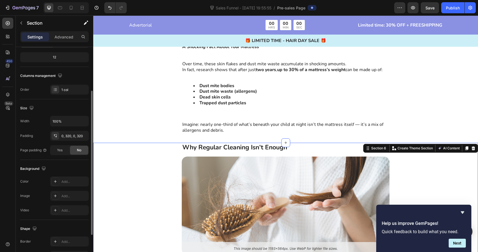
scroll to position [663, 0]
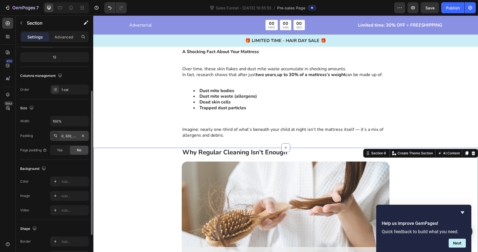
click at [70, 139] on div "0, 320, 0, 320" at bounding box center [69, 136] width 39 height 10
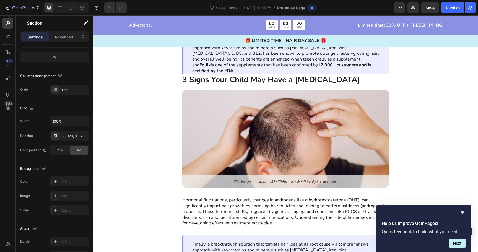
scroll to position [1087, 0]
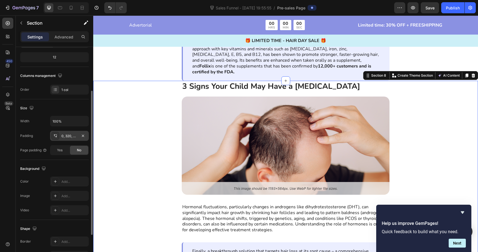
click at [67, 135] on div "0, 320, 0, 320" at bounding box center [69, 136] width 16 height 5
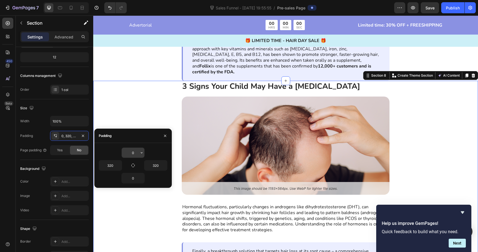
click at [131, 152] on input "0" at bounding box center [133, 153] width 23 height 10
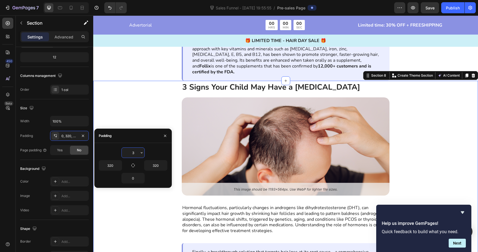
type input "36"
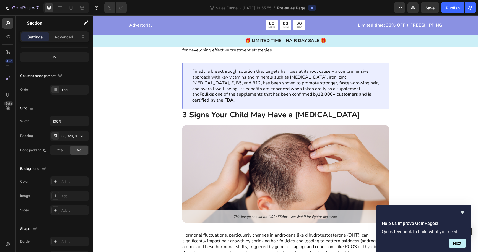
scroll to position [1271, 0]
click at [148, 118] on div "3 Signs Your Child May Have a [MEDICAL_DATA] Text Block Image Hormonal fluctuat…" at bounding box center [285, 104] width 385 height 426
click at [149, 188] on div "3 Signs Your Child May Have a [MEDICAL_DATA] Text Block Image Hormonal fluctuat…" at bounding box center [285, 104] width 385 height 426
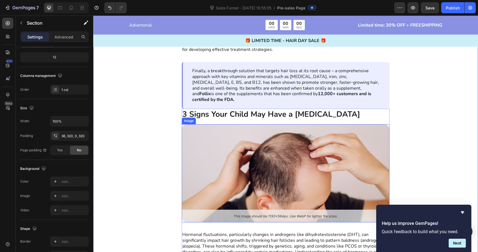
click at [251, 124] on img at bounding box center [286, 173] width 208 height 98
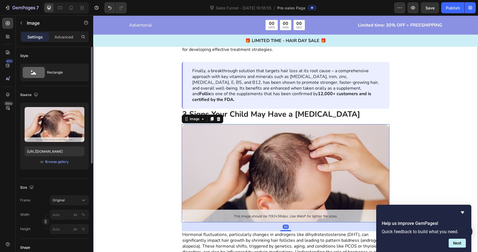
click at [171, 127] on div "3 Signs Your Child May Have a [MEDICAL_DATA] Text Block Image Hormonal fluctuat…" at bounding box center [285, 104] width 385 height 426
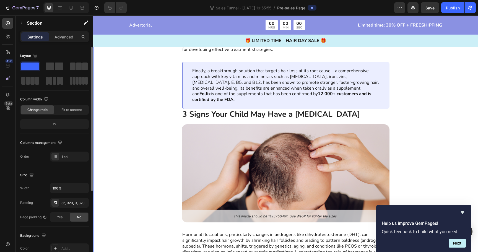
click at [131, 131] on div "3 Signs Your Child May Have a [MEDICAL_DATA] Text Block Image Hormonal fluctuat…" at bounding box center [285, 104] width 385 height 426
click at [153, 198] on div "3 Signs Your Child May Have a [MEDICAL_DATA] Text Block Image Hormonal fluctuat…" at bounding box center [285, 104] width 385 height 426
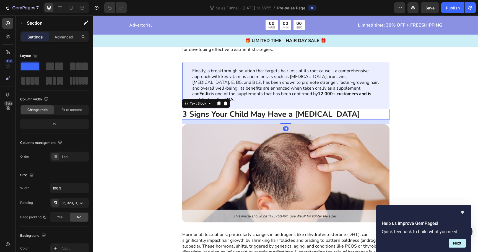
click at [208, 109] on strong "3 Signs Your Child May Have a [MEDICAL_DATA]" at bounding box center [271, 114] width 178 height 11
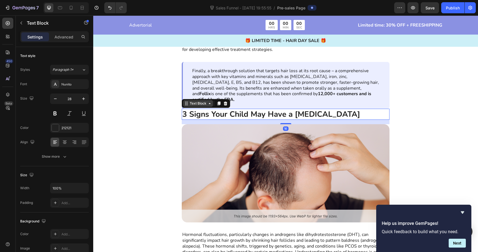
click at [206, 101] on div "Text Block" at bounding box center [198, 103] width 19 height 5
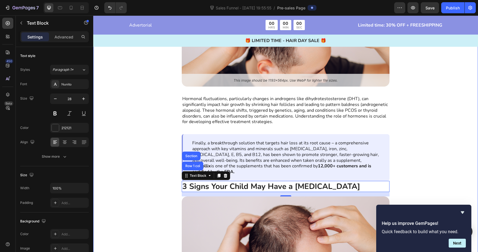
scroll to position [1206, 0]
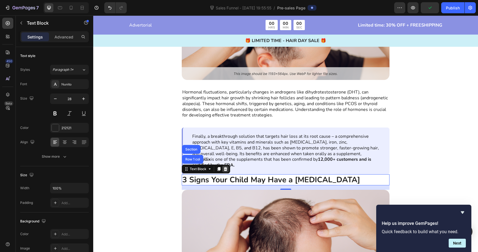
click at [224, 167] on icon at bounding box center [226, 169] width 4 height 4
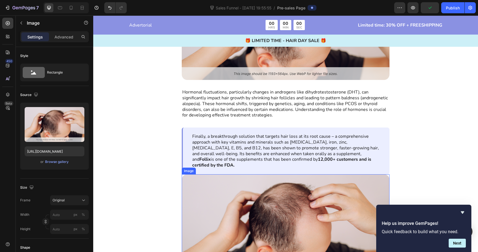
click at [216, 179] on img at bounding box center [286, 223] width 208 height 98
click at [219, 167] on icon at bounding box center [218, 169] width 4 height 4
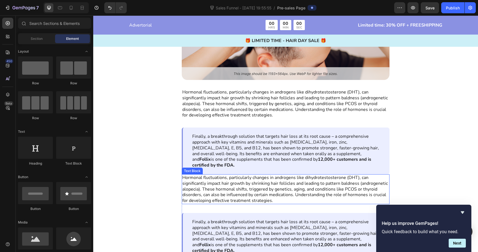
click at [210, 175] on p "Hormonal fluctuations, particularly changes in androgens like dihydrotestostero…" at bounding box center [285, 189] width 207 height 29
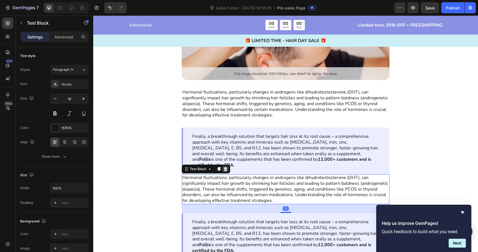
click at [227, 167] on icon at bounding box center [225, 169] width 4 height 4
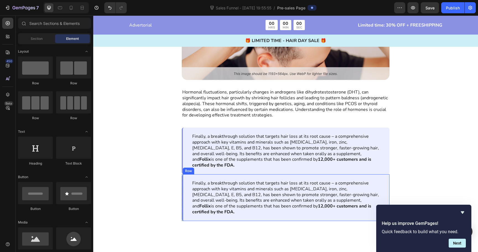
click at [186, 176] on div "Finally, a breakthrough solution that targets hair loss at its root cause – a c…" at bounding box center [286, 197] width 208 height 47
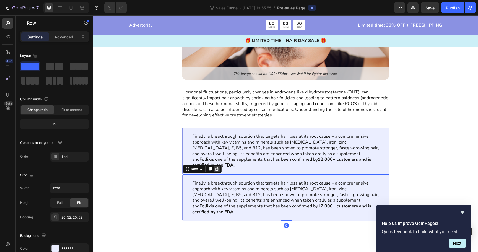
click at [218, 167] on icon at bounding box center [217, 169] width 4 height 4
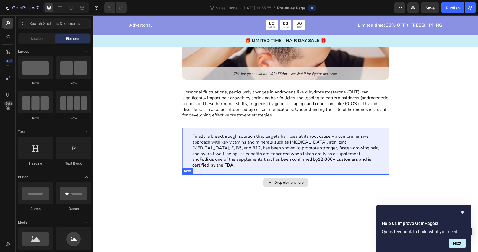
click at [202, 176] on div "Drop element here" at bounding box center [286, 182] width 208 height 17
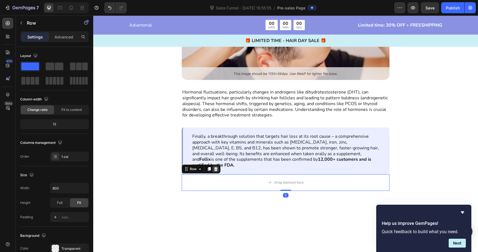
click at [216, 167] on icon at bounding box center [215, 169] width 4 height 4
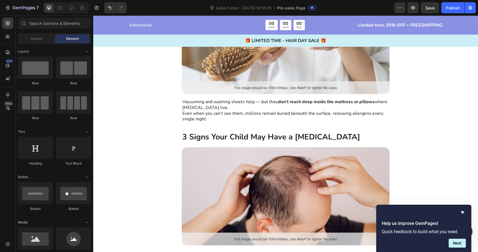
scroll to position [820, 0]
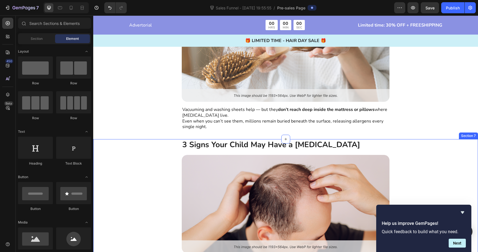
click at [148, 155] on div "3 Signs Your Child May Have a [MEDICAL_DATA] Text Block Image Hormonal fluctuat…" at bounding box center [285, 243] width 385 height 208
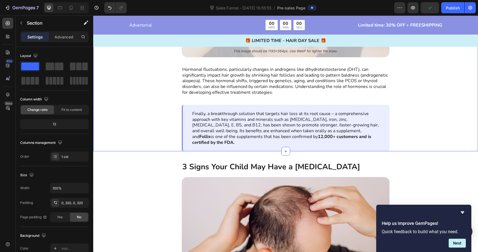
scroll to position [1016, 0]
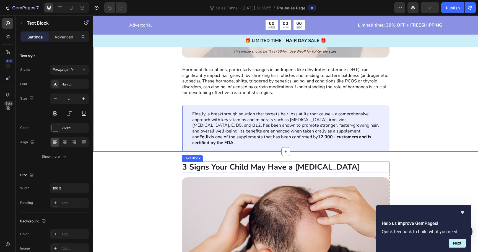
click at [197, 156] on div "Text Block" at bounding box center [192, 158] width 19 height 5
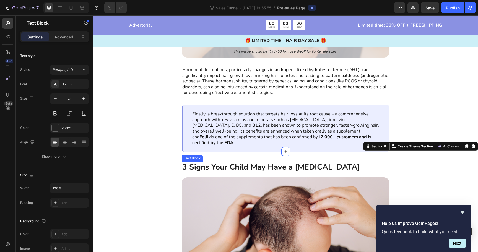
click at [214, 164] on strong "3 Signs Your Child May Have a [MEDICAL_DATA]" at bounding box center [271, 167] width 178 height 11
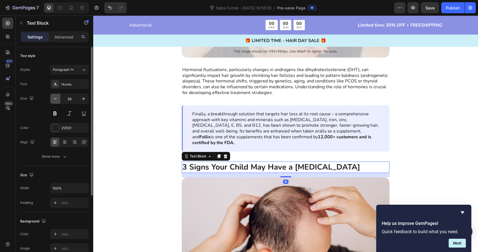
click at [52, 101] on button "button" at bounding box center [55, 99] width 10 height 10
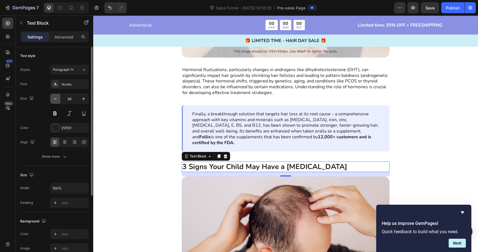
click at [52, 101] on button "button" at bounding box center [55, 99] width 10 height 10
type input "23"
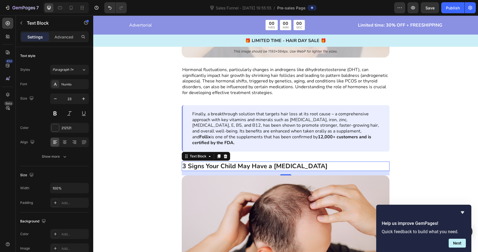
click at [218, 162] on strong "3 Signs Your Child May Have a [MEDICAL_DATA]" at bounding box center [254, 166] width 145 height 9
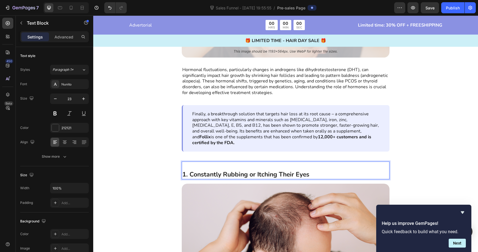
click at [182, 165] on div "1. Constantly Rubbing or Itching Their Eyes" at bounding box center [286, 170] width 208 height 18
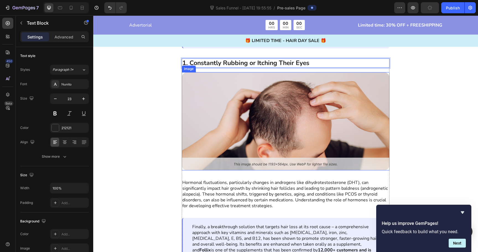
scroll to position [1121, 0]
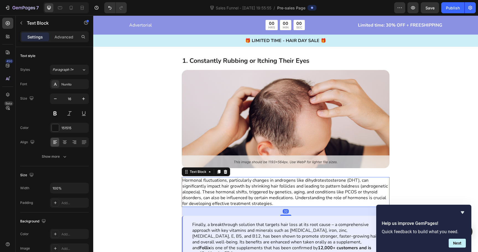
click at [210, 195] on p "Hormonal fluctuations, particularly changes in androgens like dihydrotestostero…" at bounding box center [285, 192] width 207 height 29
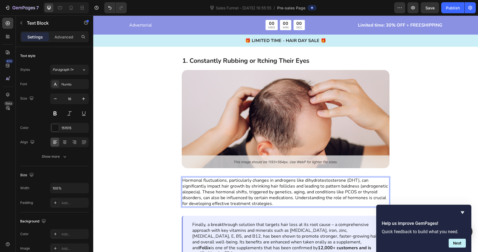
click at [210, 194] on p "Hormonal fluctuations, particularly changes in androgens like dihydrotestostero…" at bounding box center [285, 192] width 207 height 29
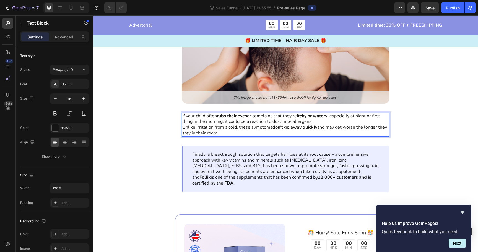
scroll to position [1180, 0]
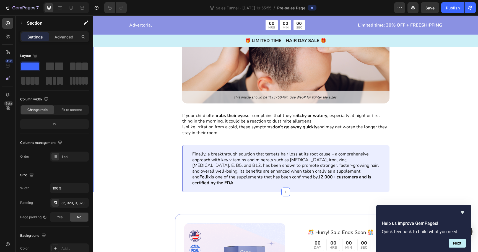
click at [143, 159] on div "1. Constantly Rubbing or Itching Their Eyes Text Block Image If your child ofte…" at bounding box center [285, 86] width 385 height 210
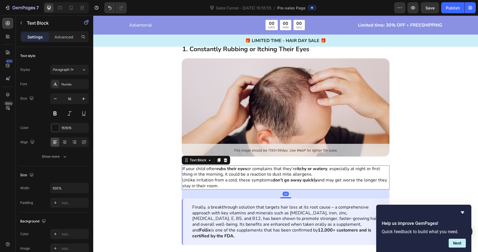
scroll to position [1101, 0]
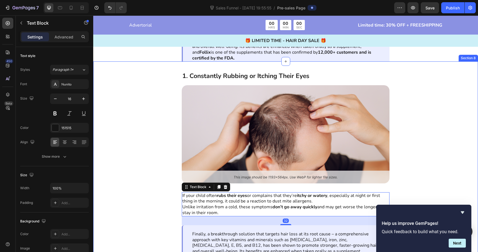
click at [163, 111] on div "1. Constantly Rubbing or Itching Their Eyes Text Block Image If your child ofte…" at bounding box center [285, 166] width 385 height 210
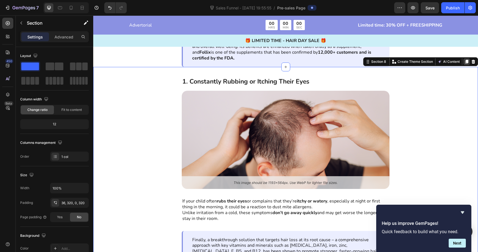
click at [465, 59] on icon at bounding box center [466, 61] width 4 height 4
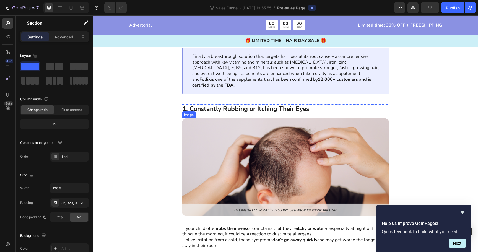
scroll to position [1274, 0]
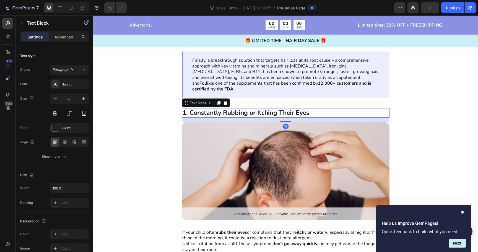
click at [209, 109] on strong "1. Constantly Rubbing or Itching Their Eyes" at bounding box center [245, 112] width 127 height 9
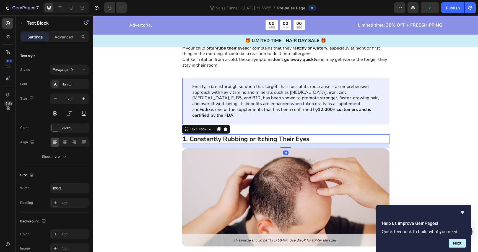
scroll to position [1246, 0]
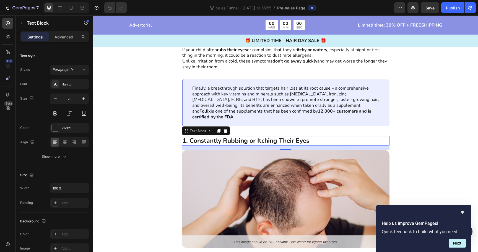
click at [264, 138] on strong "1. Constantly Rubbing or Itching Their Eyes" at bounding box center [245, 140] width 127 height 9
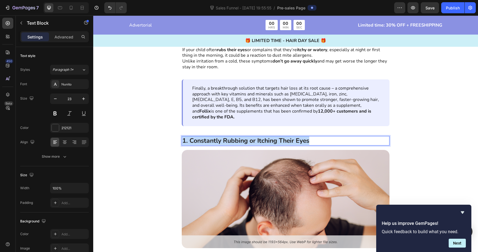
click at [264, 138] on strong "1. Constantly Rubbing or Itching Their Eyes" at bounding box center [245, 140] width 127 height 9
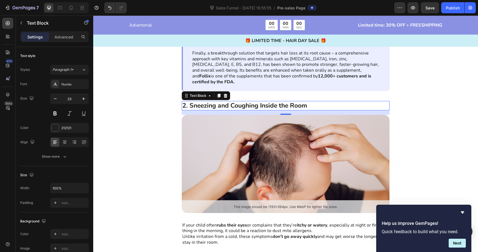
scroll to position [1283, 0]
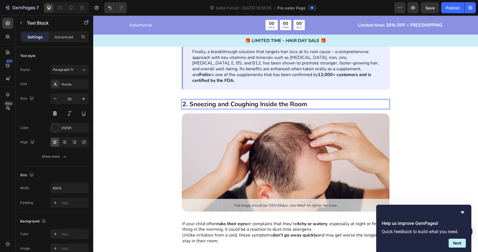
click at [237, 221] on p "If your child often rubs their eyes or complains that they’re itchy or watery ,…" at bounding box center [285, 227] width 207 height 12
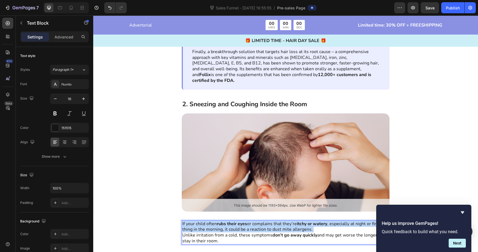
click at [237, 221] on p "If your child often rubs their eyes or complains that they’re itchy or watery ,…" at bounding box center [285, 227] width 207 height 12
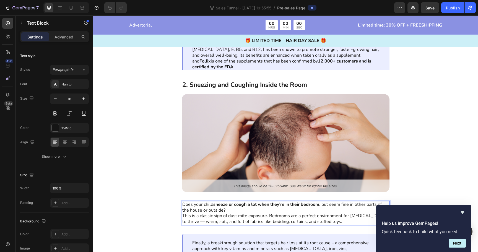
scroll to position [1294, 0]
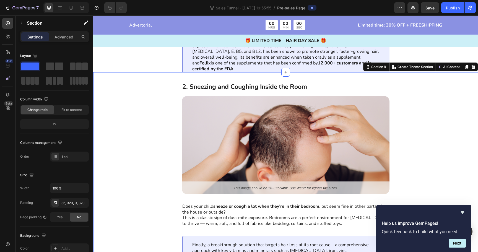
click at [144, 135] on div "2. Sneezing and Coughing Inside the Room Text Block Image Does your child sneez…" at bounding box center [285, 177] width 385 height 210
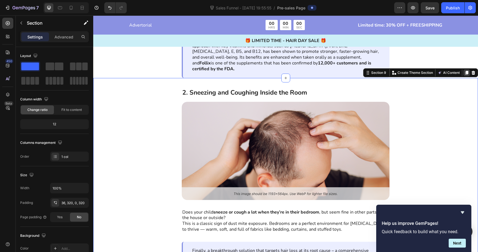
click at [466, 71] on icon at bounding box center [466, 73] width 3 height 4
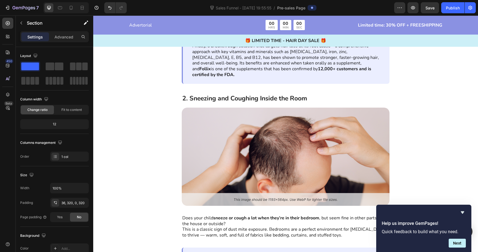
scroll to position [1478, 0]
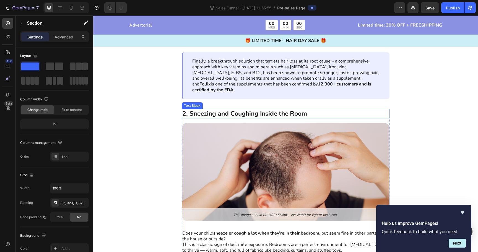
click at [203, 109] on strong "2. Sneezing and Coughing Inside the Room" at bounding box center [244, 113] width 125 height 9
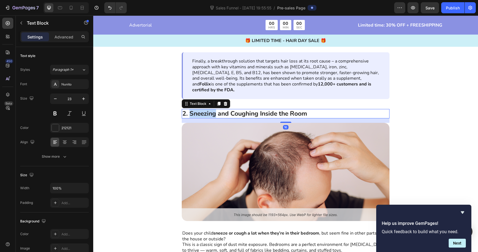
click at [203, 109] on strong "2. Sneezing and Coughing Inside the Room" at bounding box center [244, 113] width 125 height 9
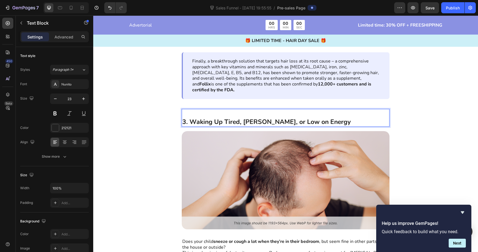
click at [184, 118] on strong "3. Waking Up Tired, [PERSON_NAME], or Low on Energy" at bounding box center [266, 122] width 168 height 9
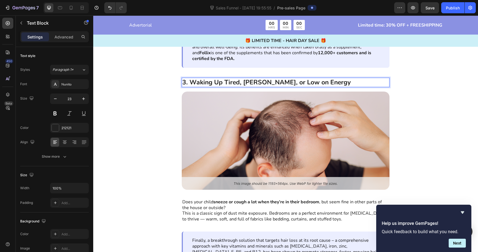
scroll to position [1544, 0]
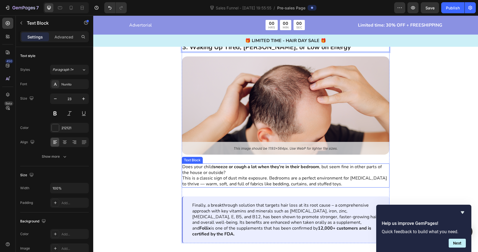
click at [241, 167] on p "Does your child sneeze or cough a lot when they’re in their bedroom , but seem …" at bounding box center [285, 170] width 207 height 12
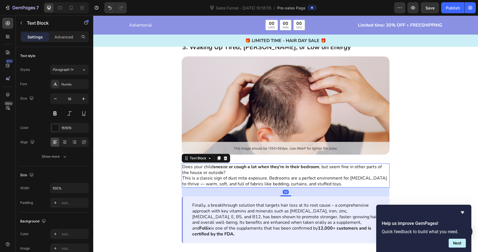
click at [241, 167] on p "Does your child sneeze or cough a lot when they’re in their bedroom , but seem …" at bounding box center [285, 170] width 207 height 12
